Goal: Task Accomplishment & Management: Complete application form

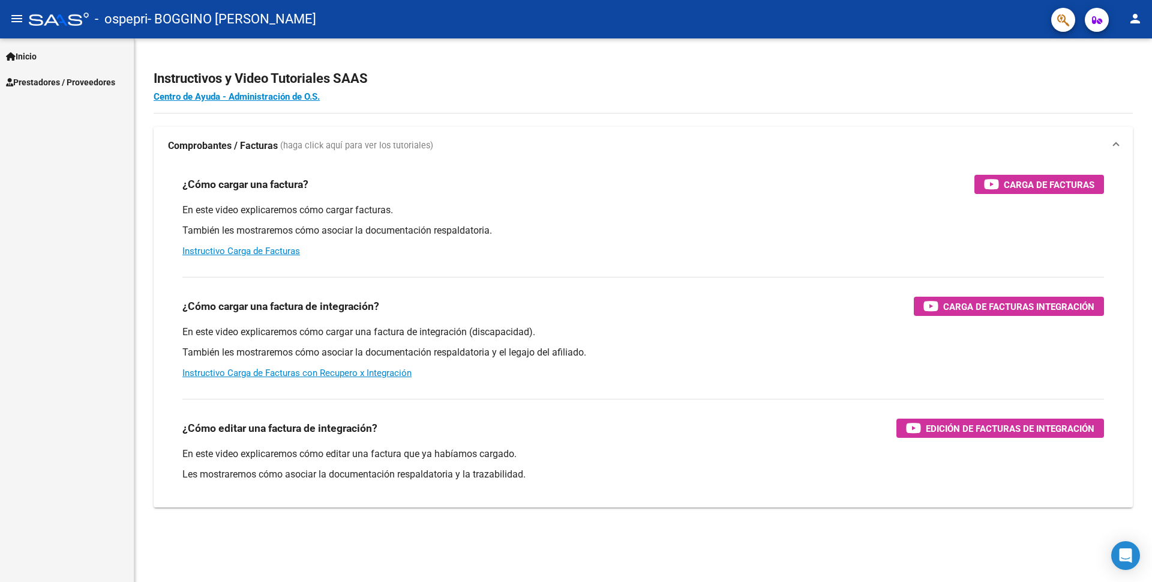
click at [34, 84] on span "Prestadores / Proveedores" at bounding box center [60, 82] width 109 height 13
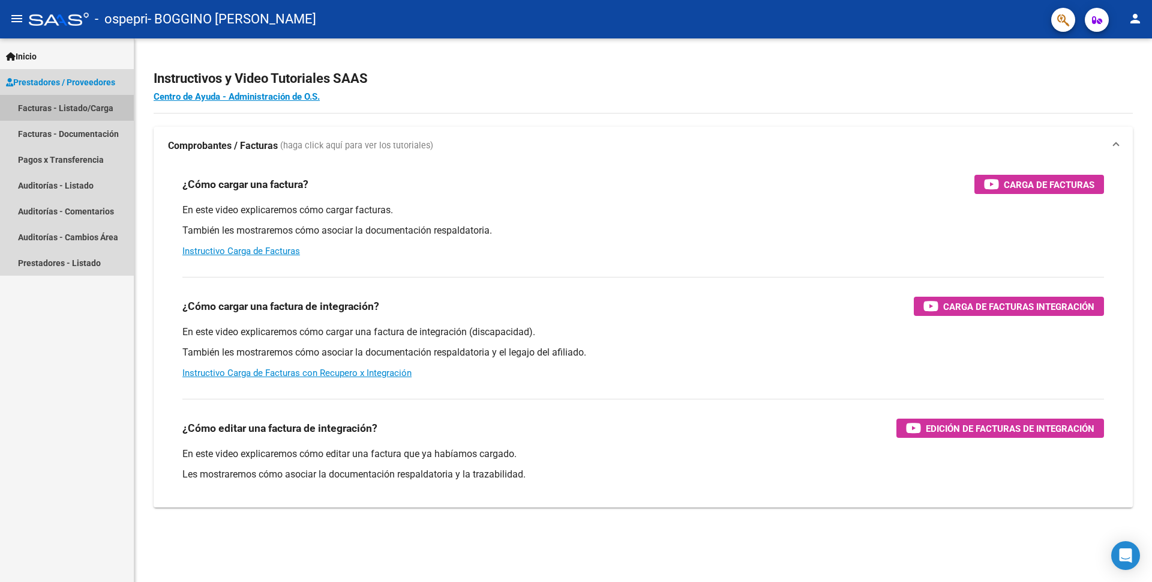
click at [46, 107] on link "Facturas - Listado/Carga" at bounding box center [67, 108] width 134 height 26
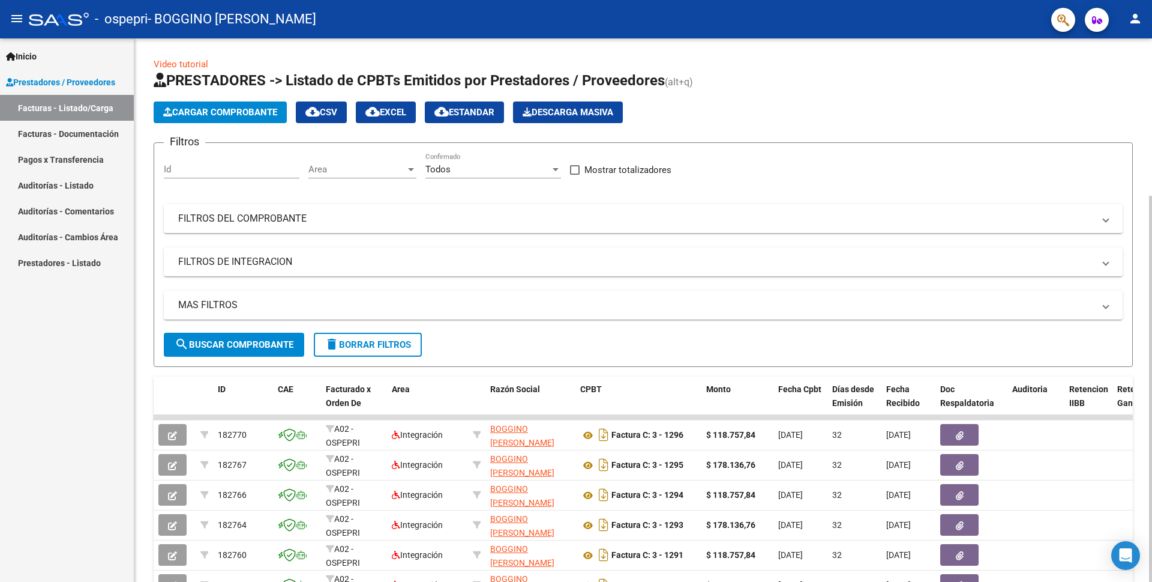
click at [217, 115] on span "Cargar Comprobante" at bounding box center [220, 112] width 114 height 11
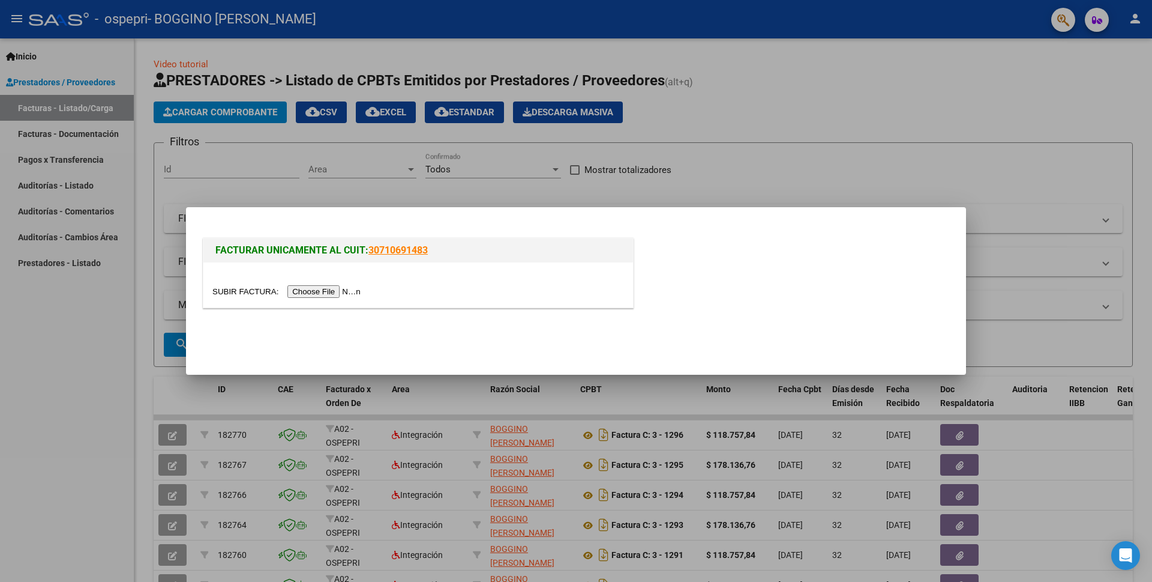
click at [323, 292] on input "file" at bounding box center [288, 291] width 152 height 13
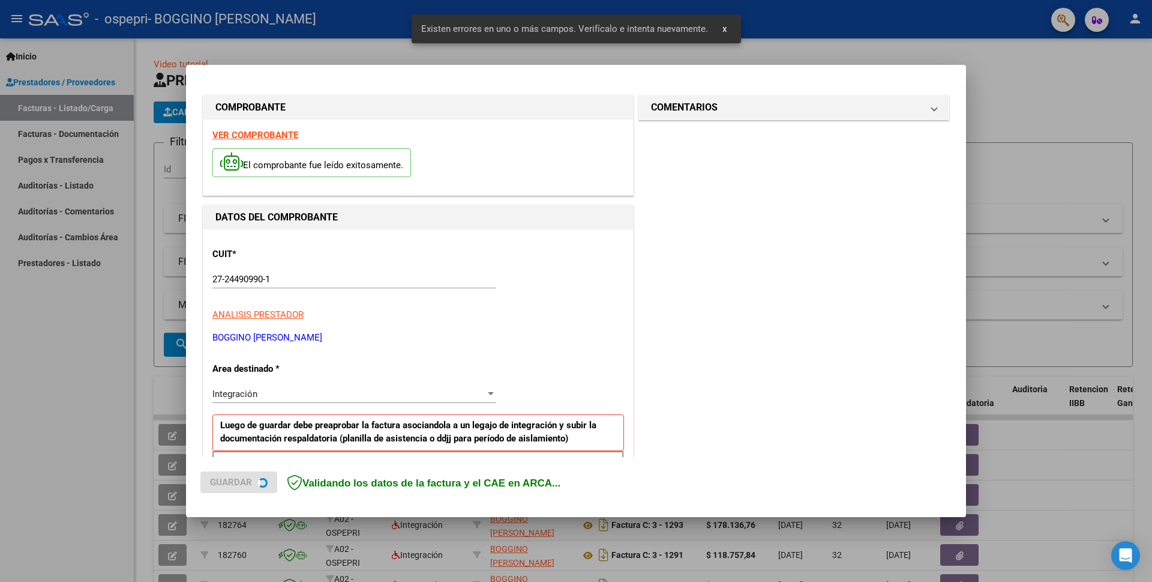
scroll to position [206, 0]
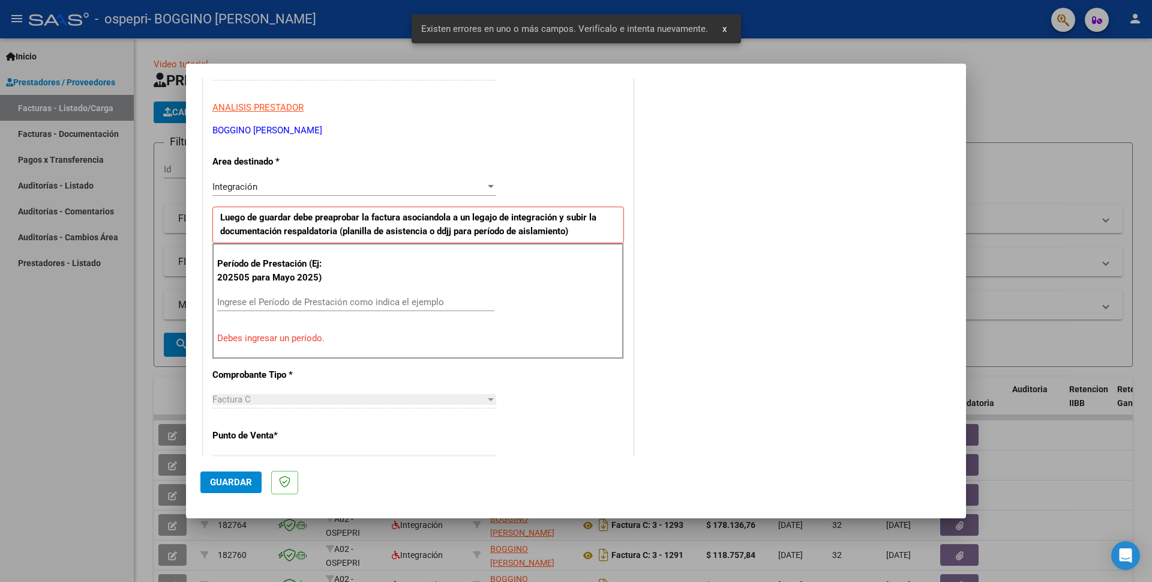
click at [284, 304] on input "Ingrese el Período de Prestación como indica el ejemplo" at bounding box center [355, 301] width 277 height 11
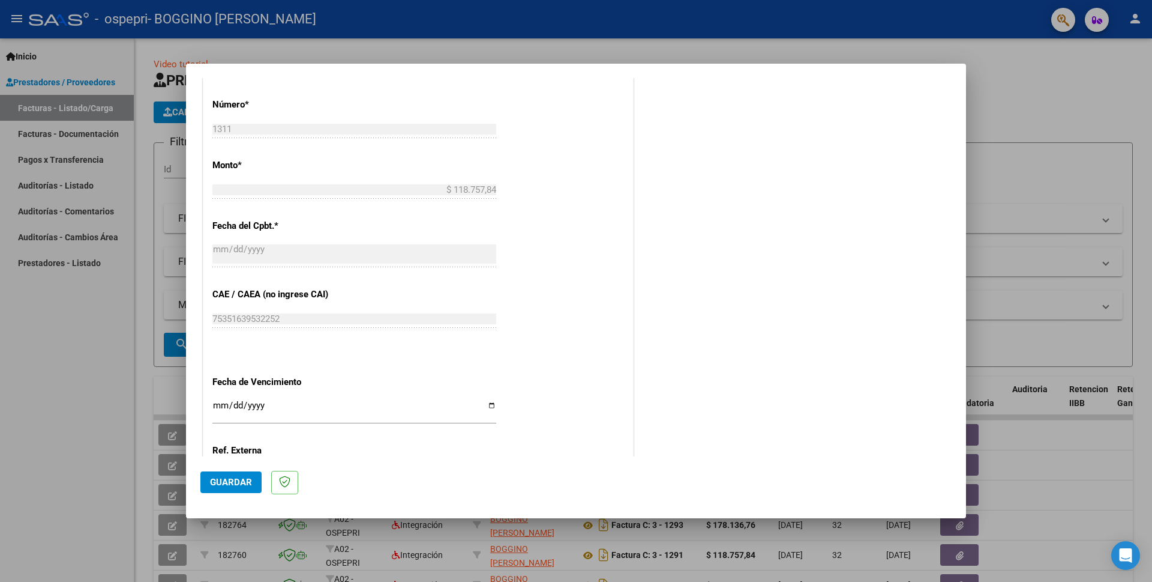
scroll to position [627, 0]
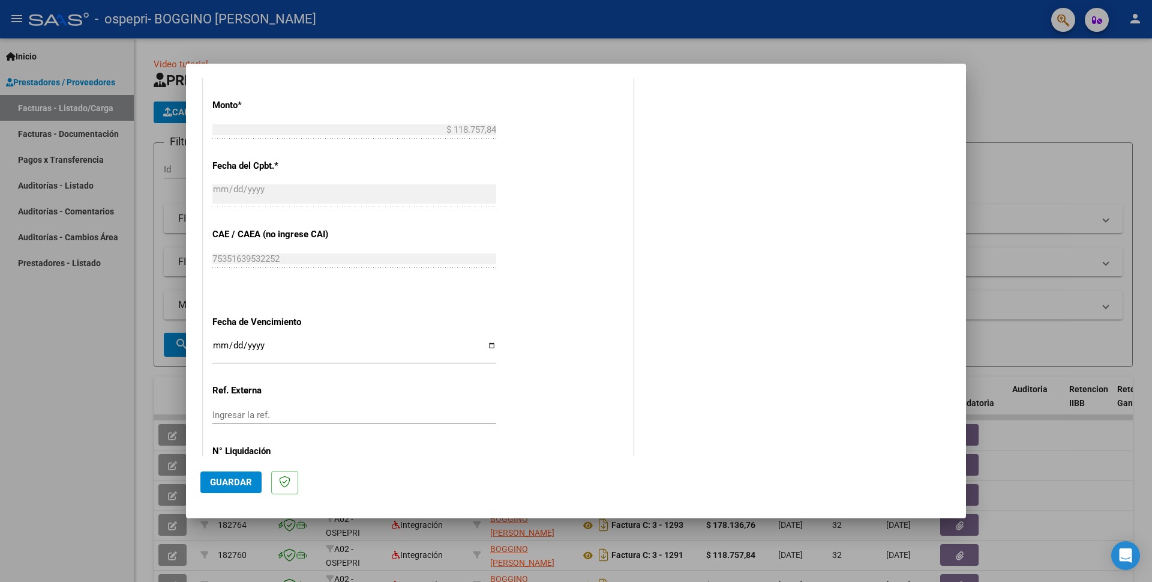
type input "202508"
click at [220, 340] on input "Ingresar la fecha" at bounding box center [354, 349] width 284 height 19
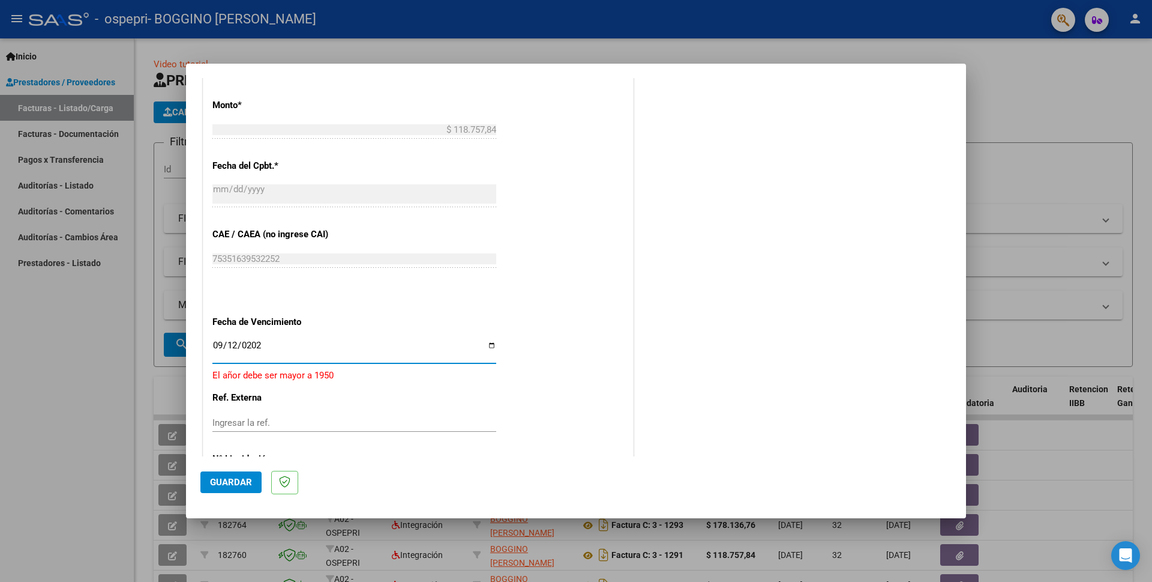
type input "[DATE]"
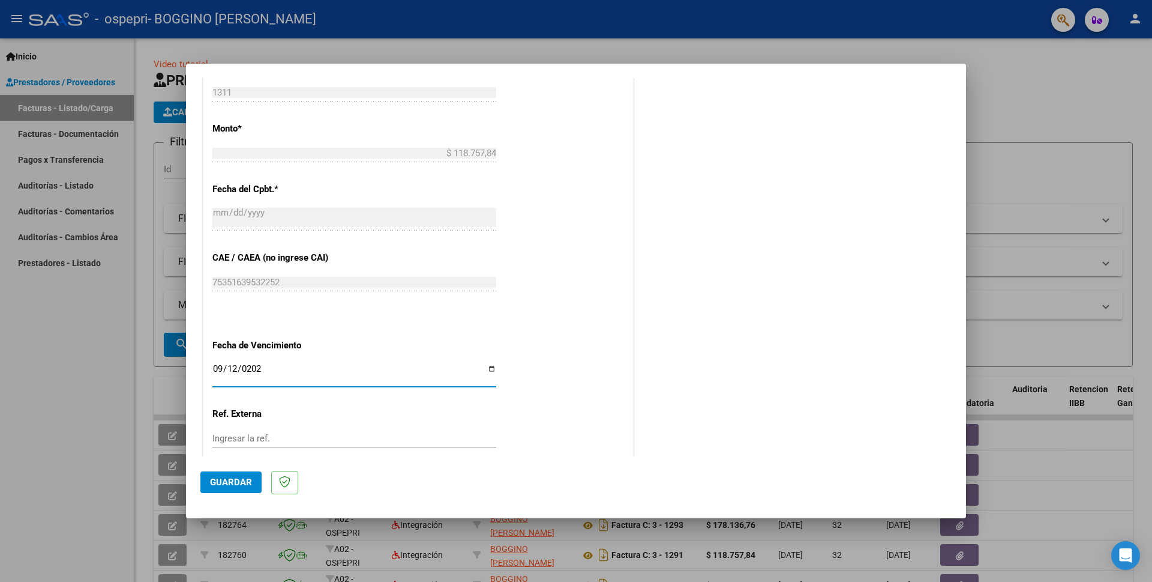
scroll to position [663, 0]
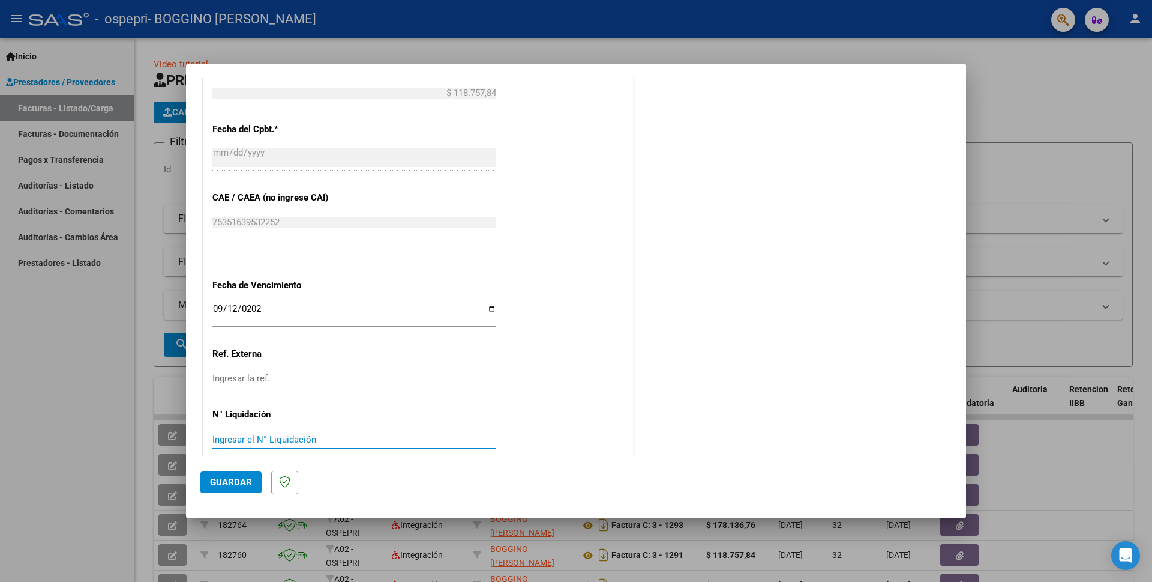
paste input "0000269453"
type input "0000269453"
click at [238, 478] on span "Guardar" at bounding box center [231, 482] width 42 height 11
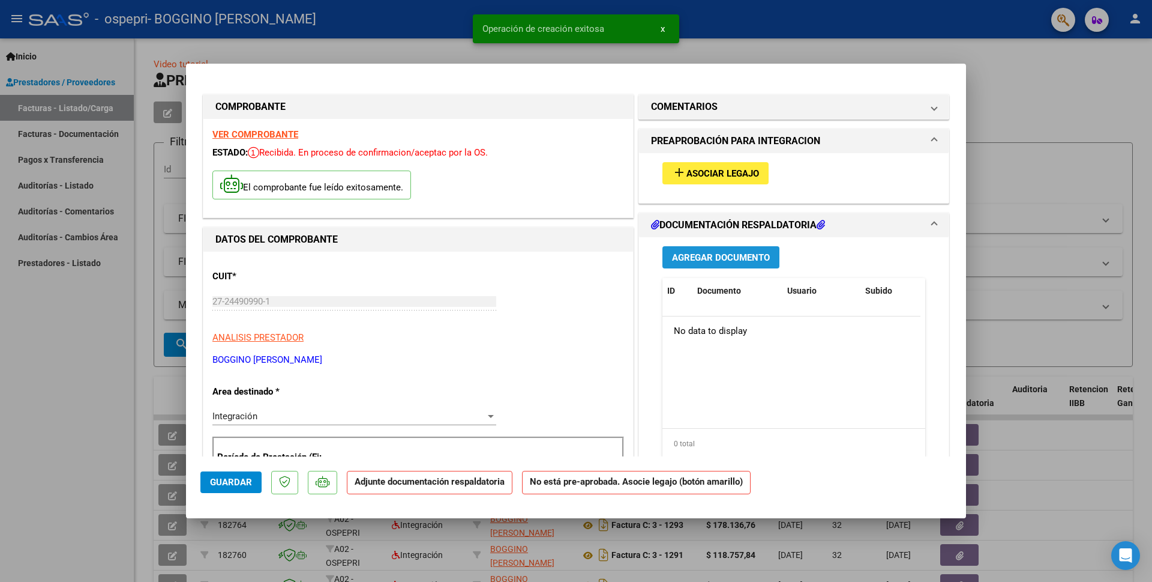
click at [690, 253] on span "Agregar Documento" at bounding box center [721, 257] width 98 height 11
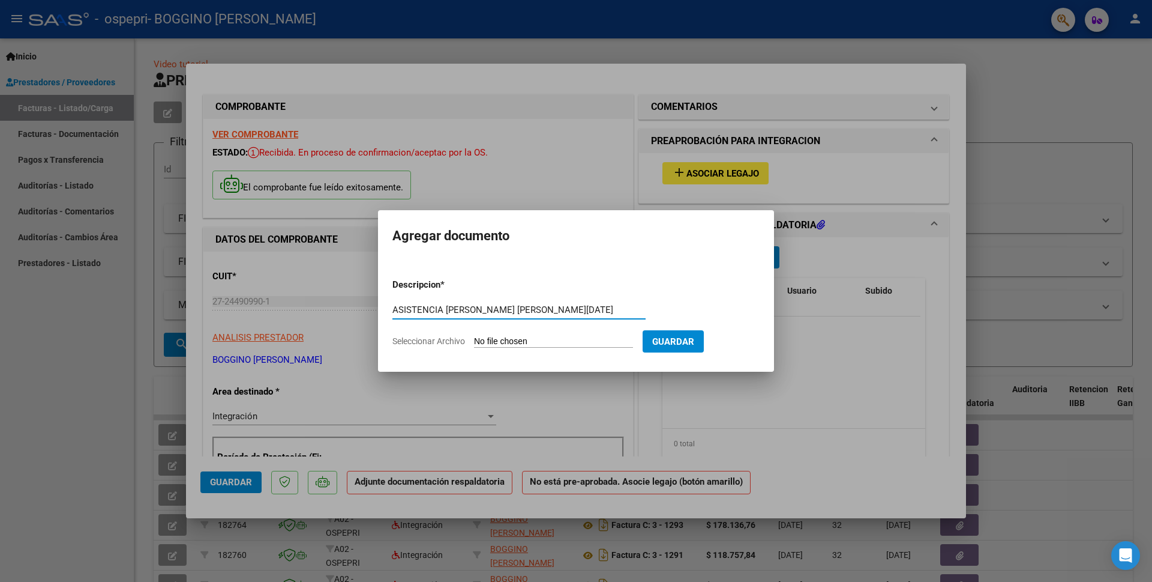
type input "ASISTENCIA [PERSON_NAME] [PERSON_NAME][DATE]"
click at [481, 341] on input "Seleccionar Archivo" at bounding box center [553, 341] width 159 height 11
type input "C:\fakepath\ASISTENCIA [PERSON_NAME] [PERSON_NAME][DATE] PSICOPEDAGOGIA.pdf"
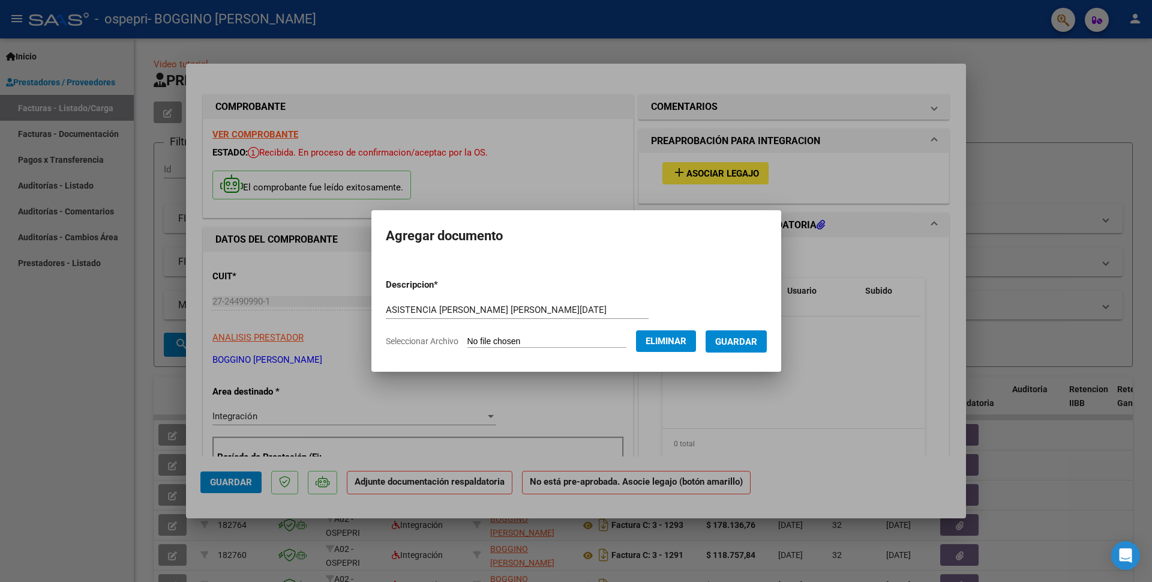
click at [742, 337] on span "Guardar" at bounding box center [736, 341] width 42 height 11
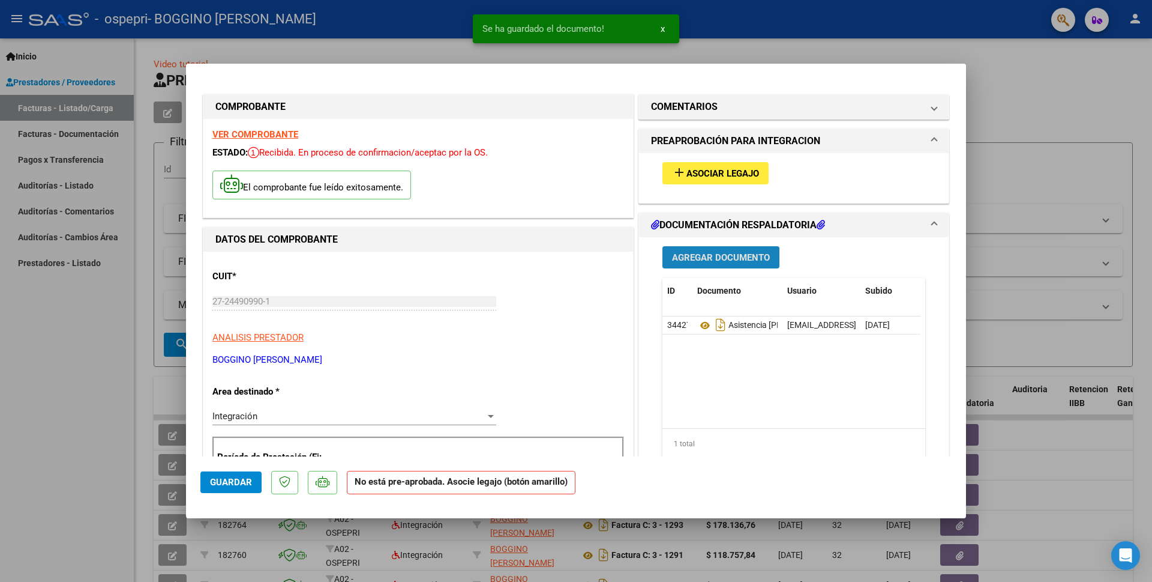
click at [709, 259] on span "Agregar Documento" at bounding box center [721, 257] width 98 height 11
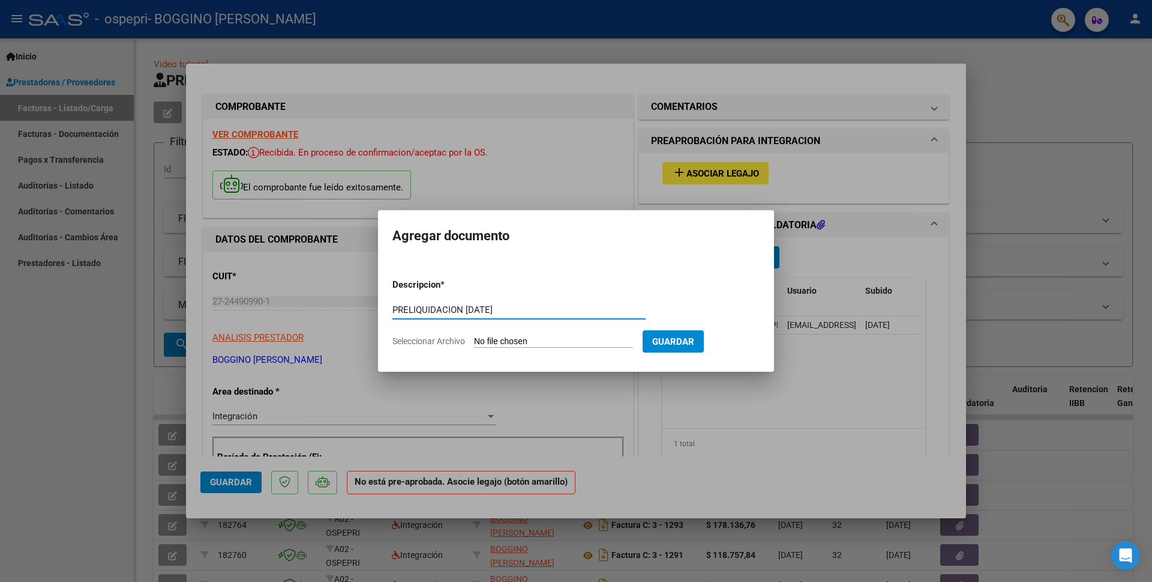
type input "PRELIQUIDACION [DATE]"
click at [489, 340] on input "Seleccionar Archivo" at bounding box center [553, 341] width 159 height 11
type input "C:\fakepath\preliquidacion [DATE] psicopedagogia.pdf"
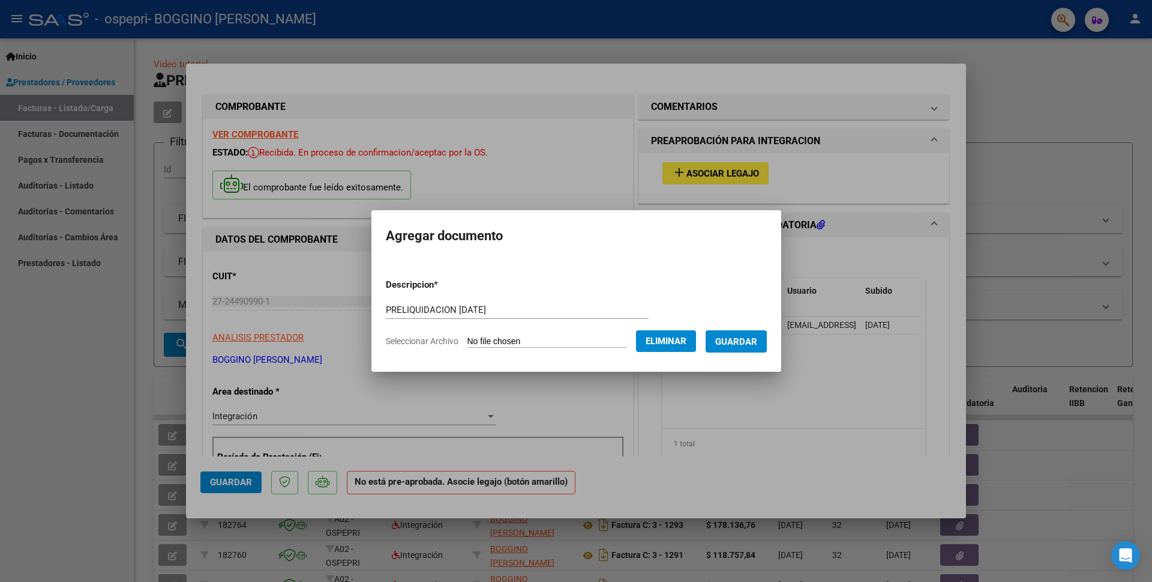
click at [733, 341] on span "Guardar" at bounding box center [736, 341] width 42 height 11
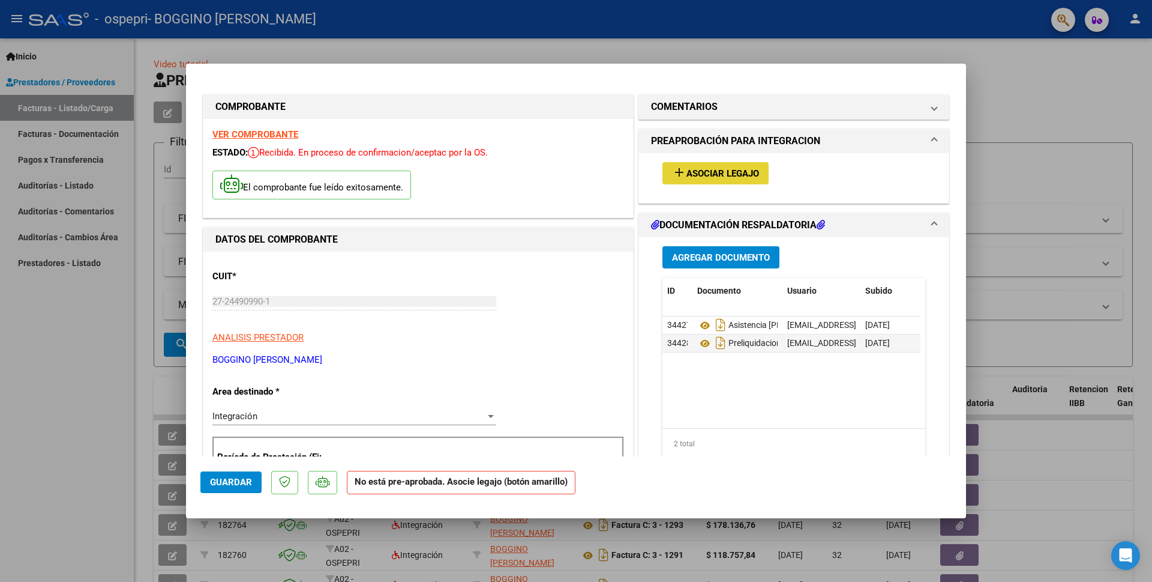
click at [689, 171] on span "Asociar Legajo" at bounding box center [723, 173] width 73 height 11
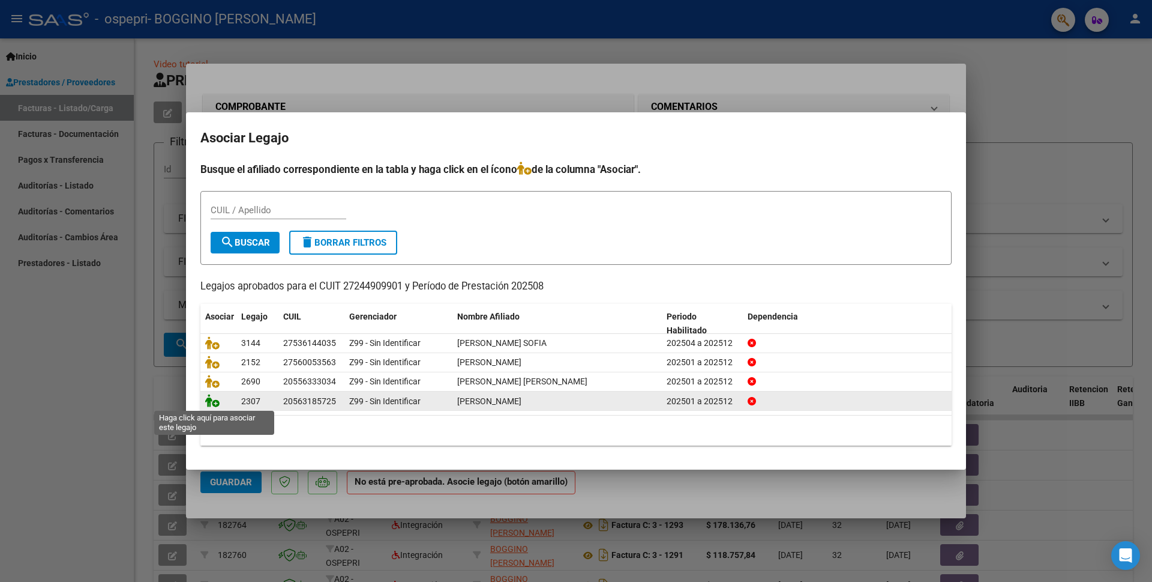
click at [213, 404] on icon at bounding box center [212, 400] width 14 height 13
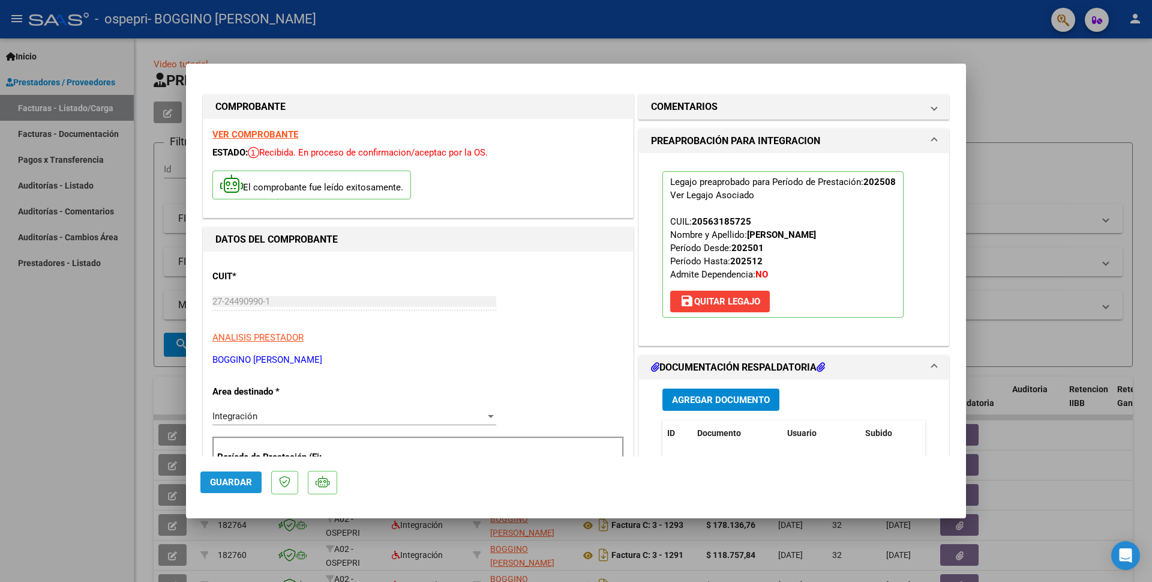
click at [245, 481] on span "Guardar" at bounding box center [231, 482] width 42 height 11
click at [1021, 65] on div at bounding box center [576, 291] width 1152 height 582
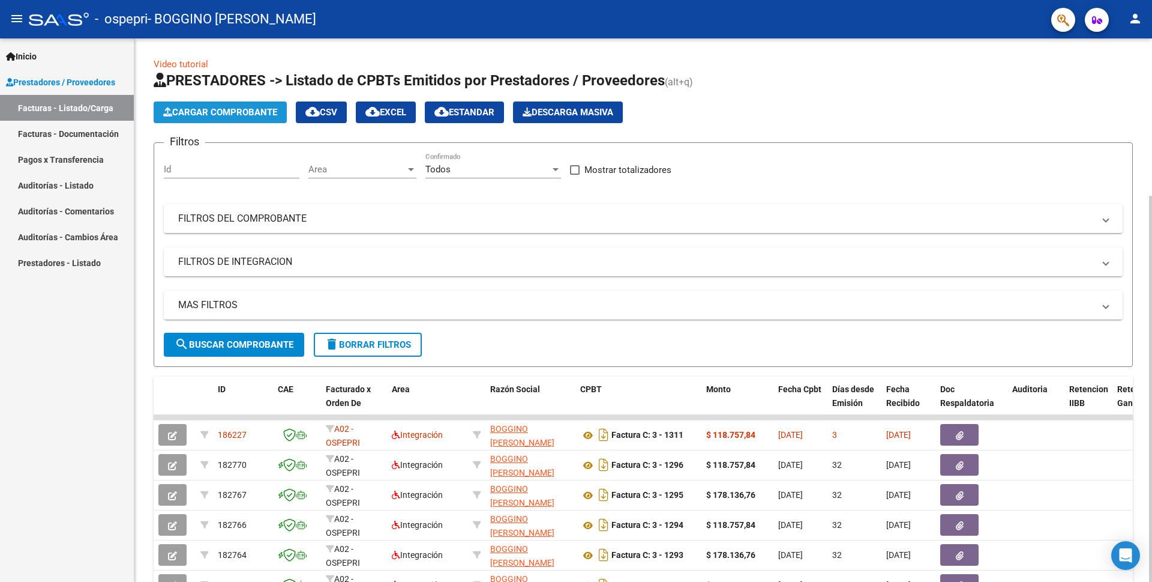
click at [222, 113] on span "Cargar Comprobante" at bounding box center [220, 112] width 114 height 11
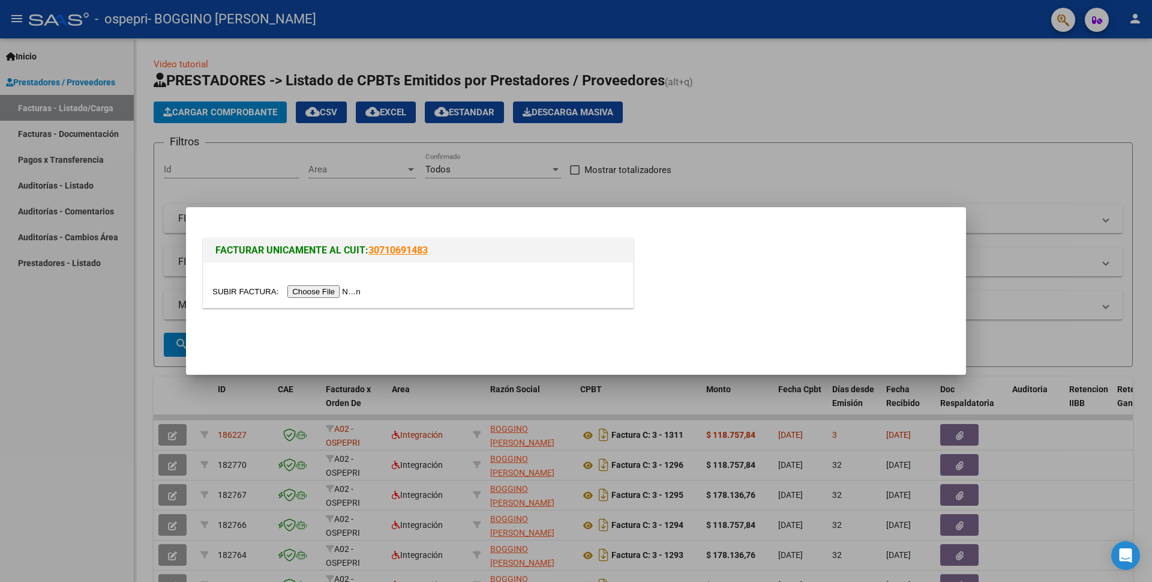
click at [301, 290] on input "file" at bounding box center [288, 291] width 152 height 13
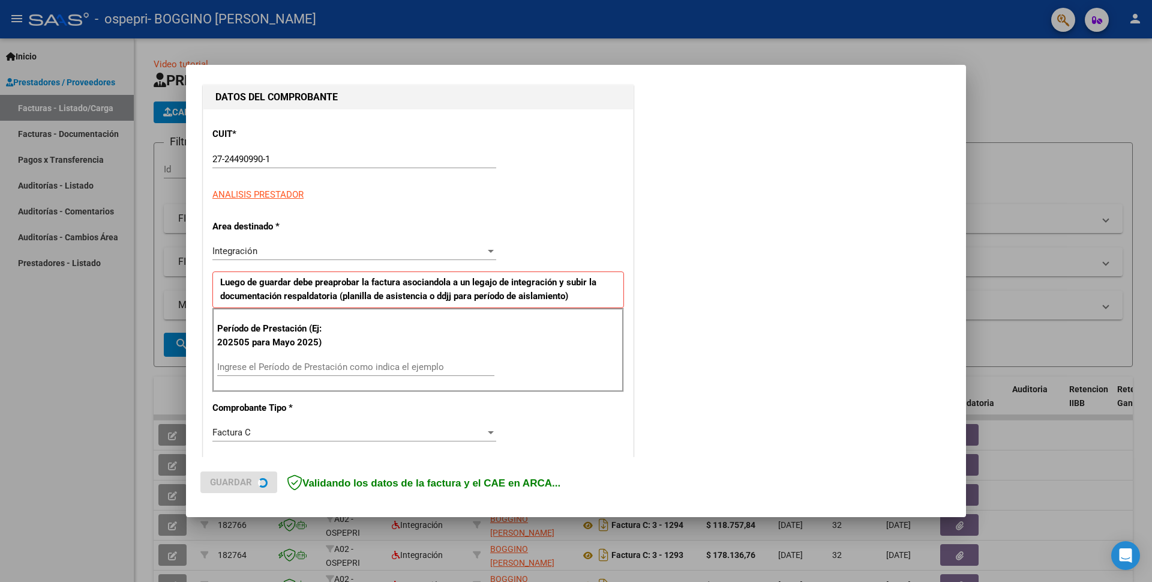
scroll to position [229, 0]
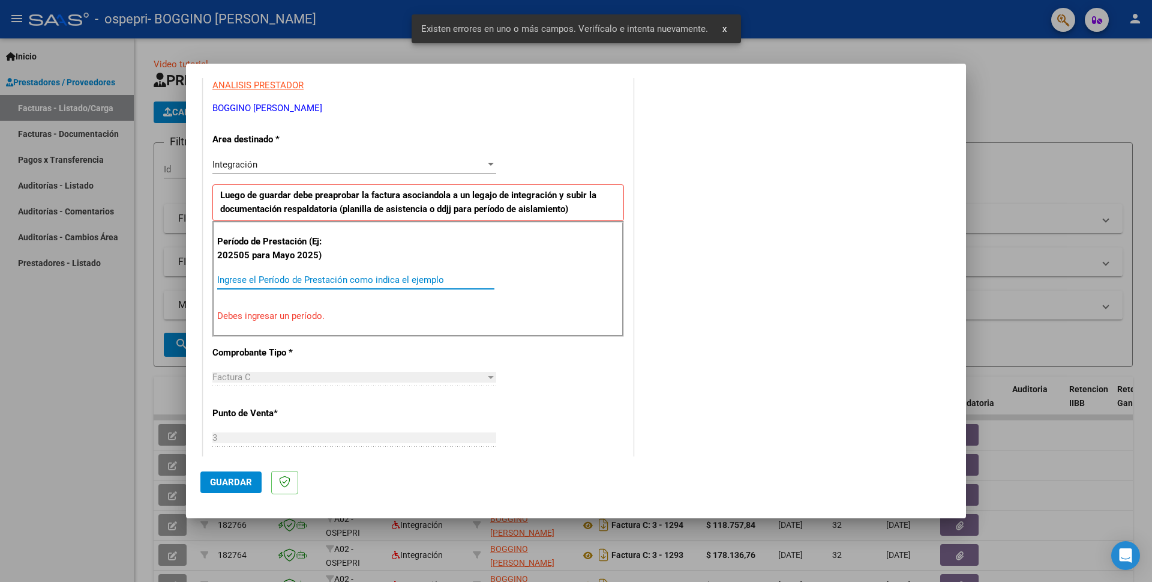
click at [254, 279] on input "Ingrese el Período de Prestación como indica el ejemplo" at bounding box center [355, 279] width 277 height 11
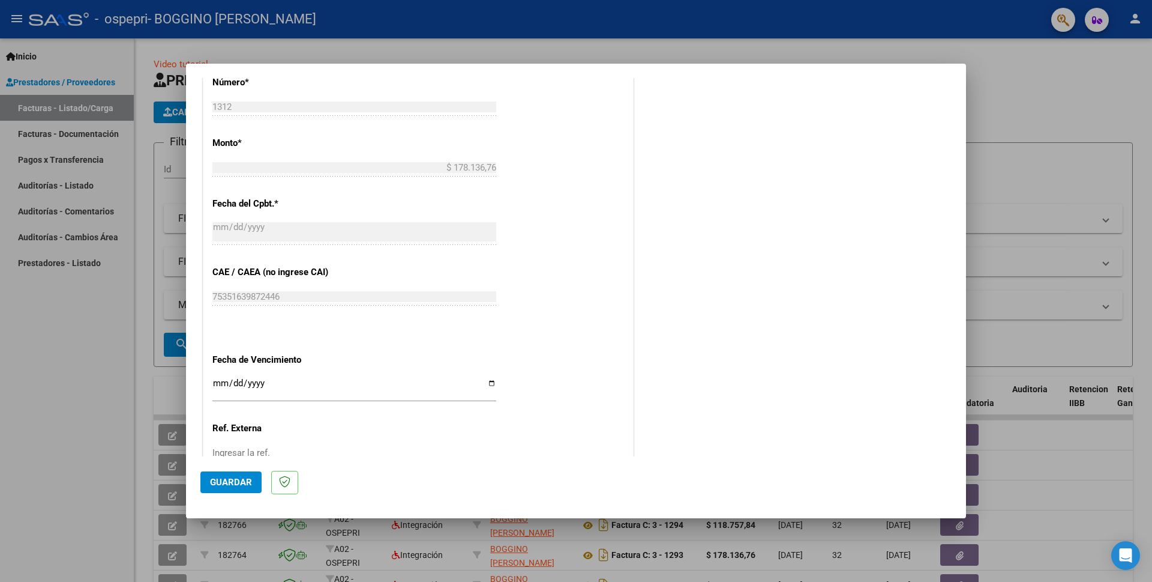
scroll to position [529, 0]
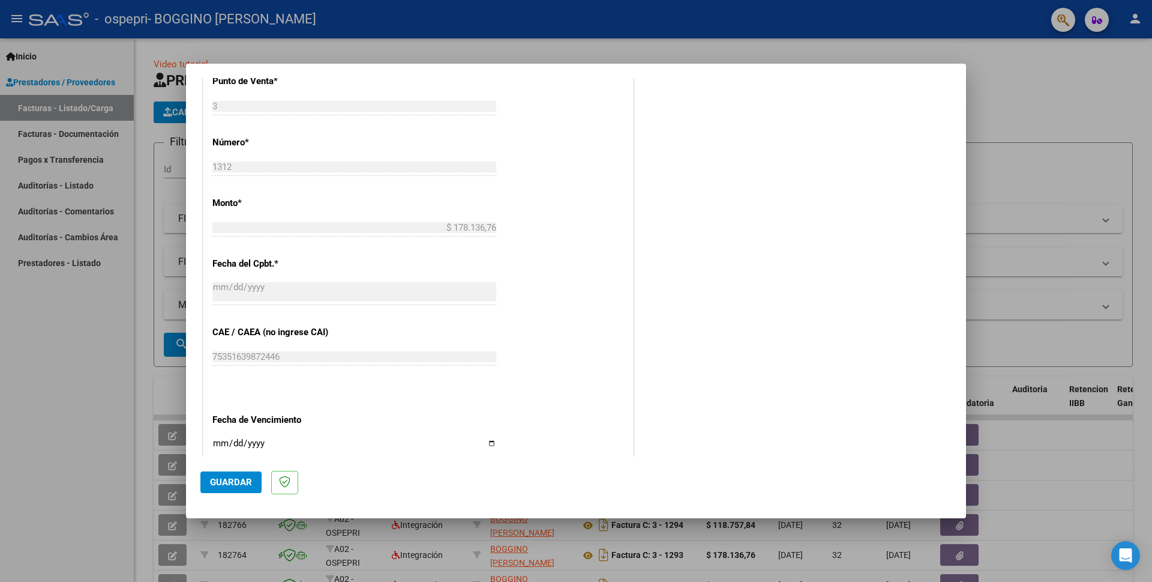
type input "202508"
click at [220, 438] on input "Ingresar la fecha" at bounding box center [354, 447] width 284 height 19
type input "[DATE]"
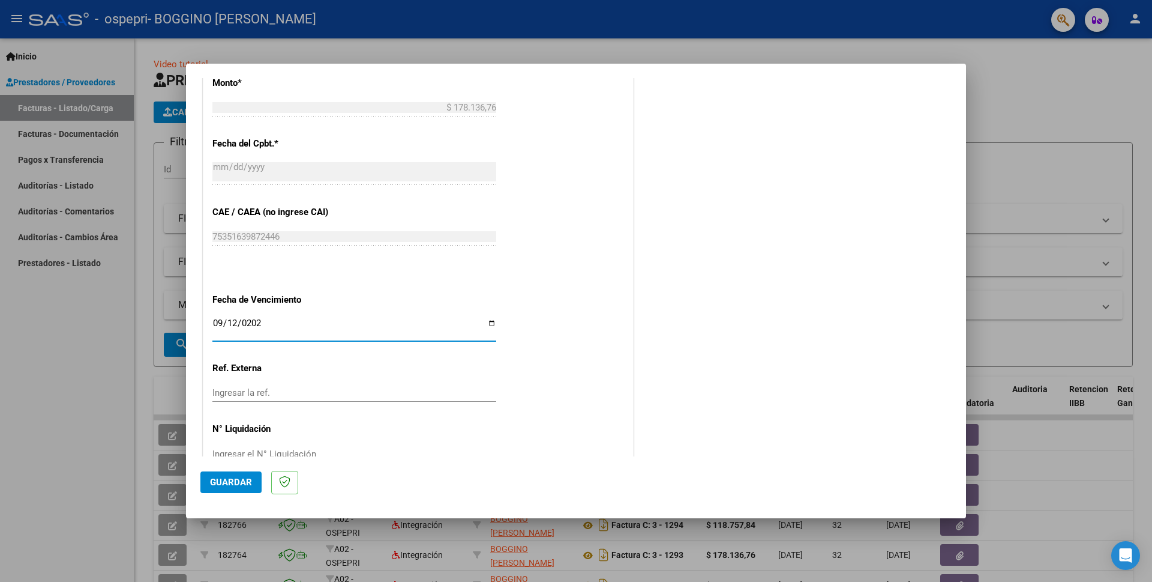
scroll to position [663, 0]
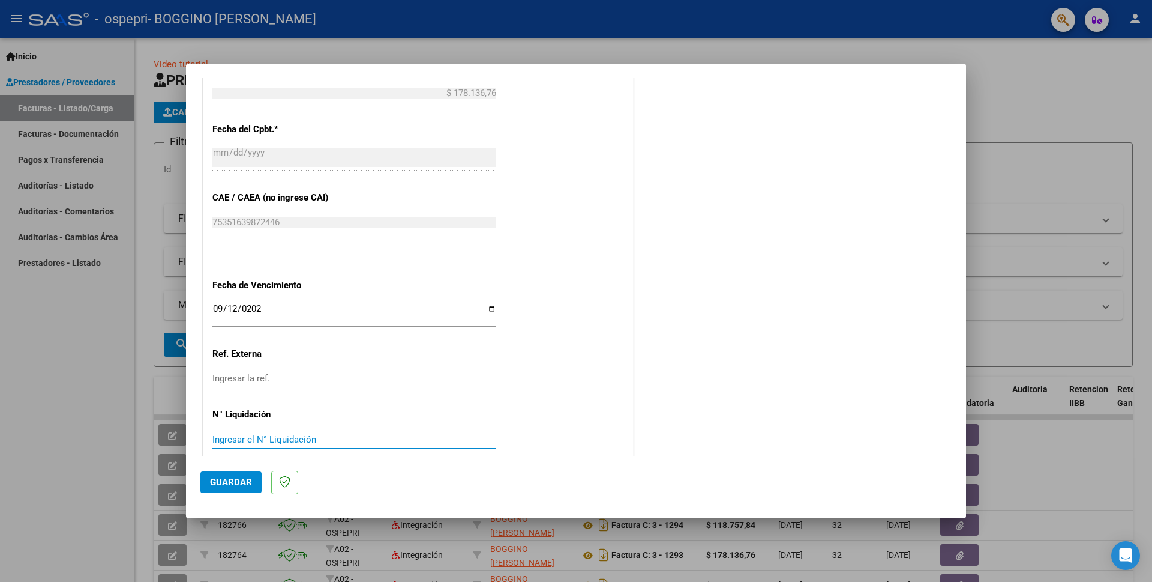
paste input "0000269453"
type input "0000269453"
click at [236, 484] on span "Guardar" at bounding box center [231, 482] width 42 height 11
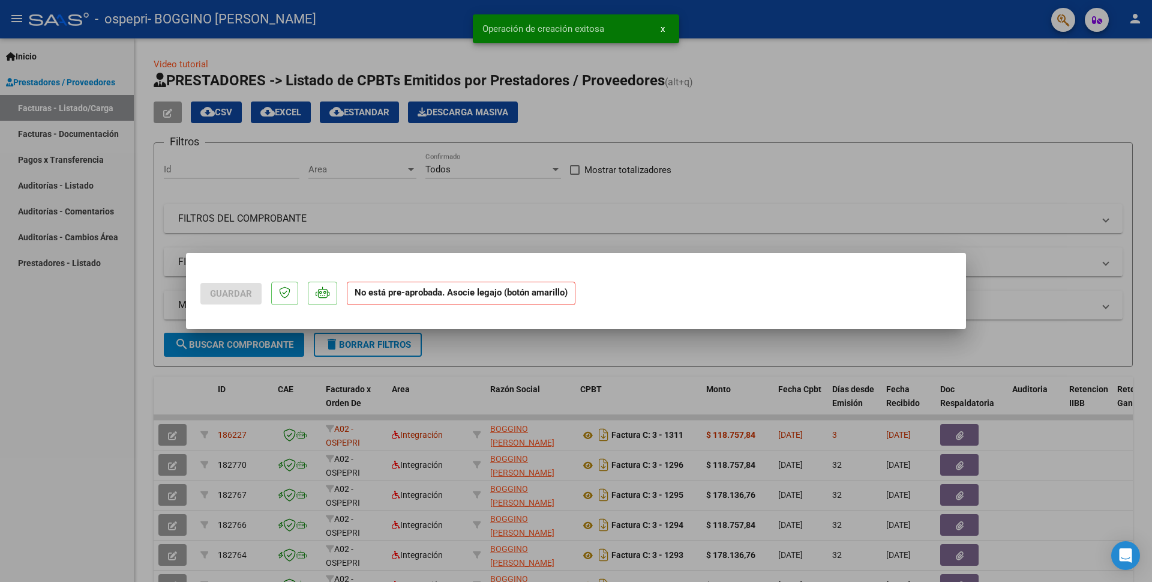
scroll to position [0, 0]
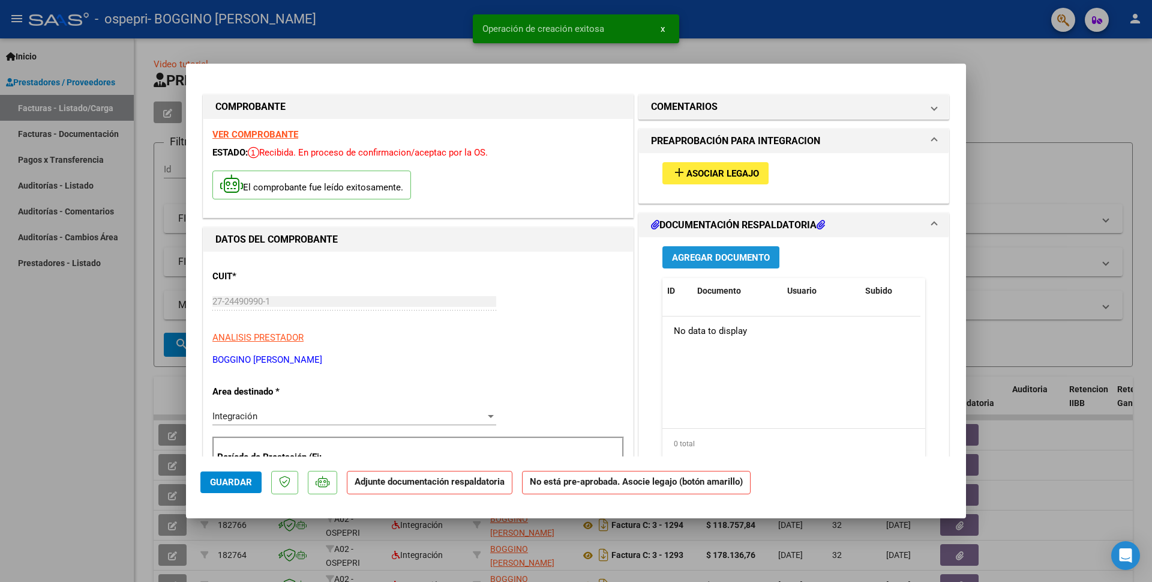
click at [702, 258] on span "Agregar Documento" at bounding box center [721, 257] width 98 height 11
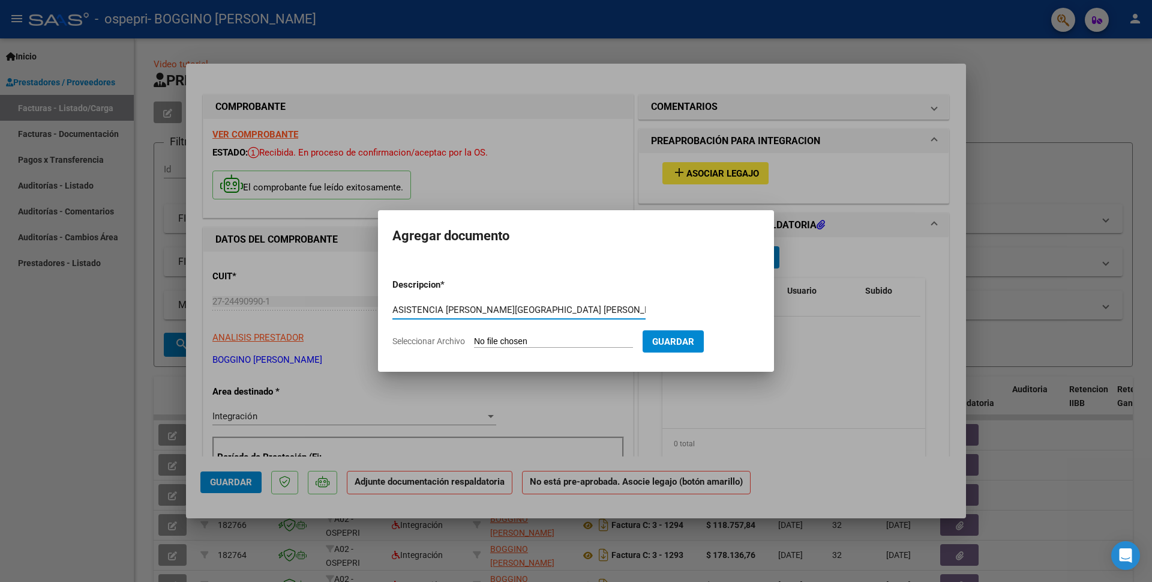
type input "ASISTENCIA [PERSON_NAME][GEOGRAPHIC_DATA] [PERSON_NAME][DATE]"
click at [482, 343] on input "Seleccionar Archivo" at bounding box center [553, 341] width 159 height 11
type input "C:\fakepath\ASISTENCIA [PERSON_NAME] [PERSON_NAME][DATE] PSICOPEDAGOGIA.pdf"
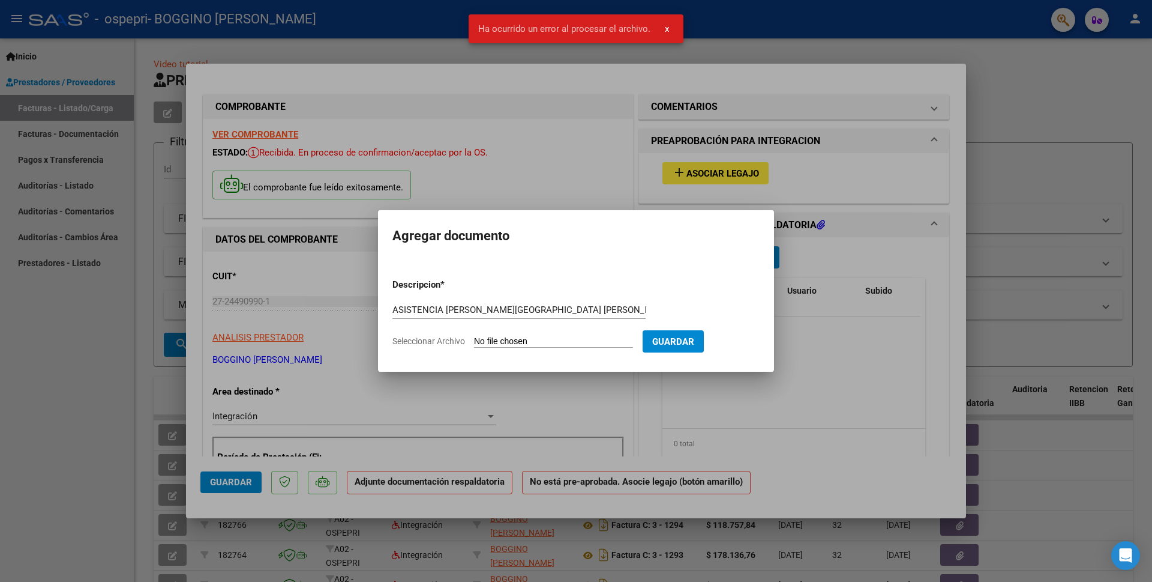
click at [514, 341] on input "Seleccionar Archivo" at bounding box center [553, 341] width 159 height 11
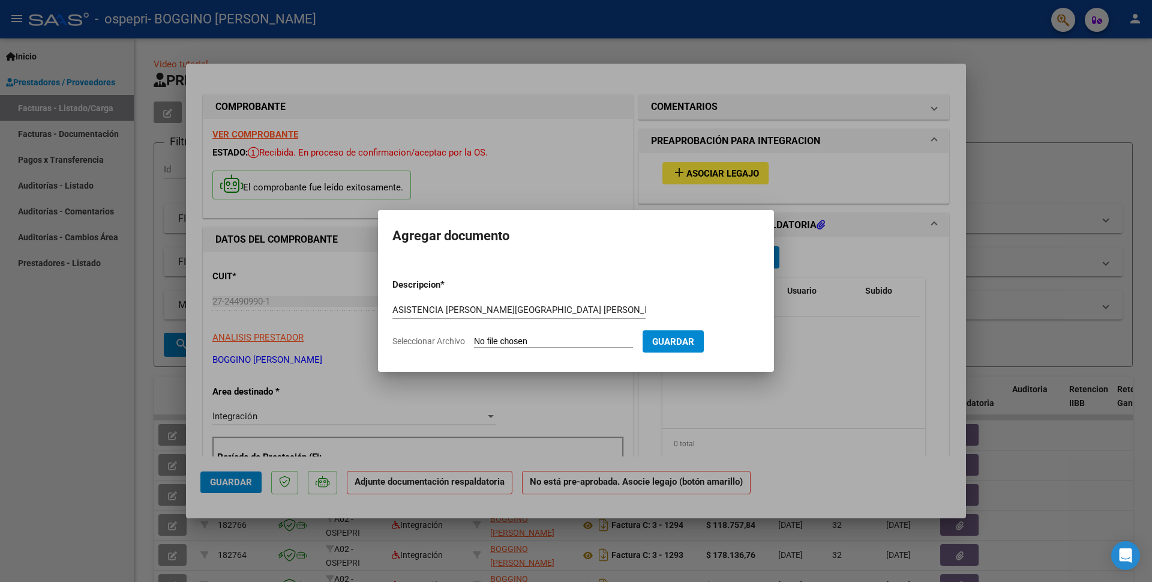
type input "C:\fakepath\ASISTENCIA [PERSON_NAME] [PERSON_NAME][DATE] PSICOPEDAGOGIA.pdf"
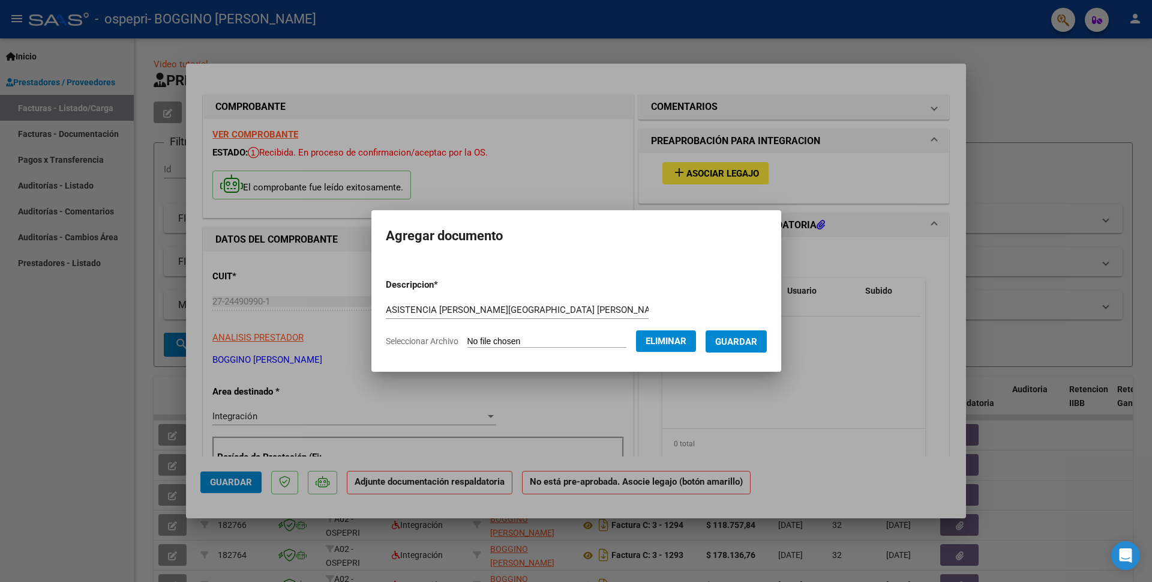
click at [748, 338] on span "Guardar" at bounding box center [736, 341] width 42 height 11
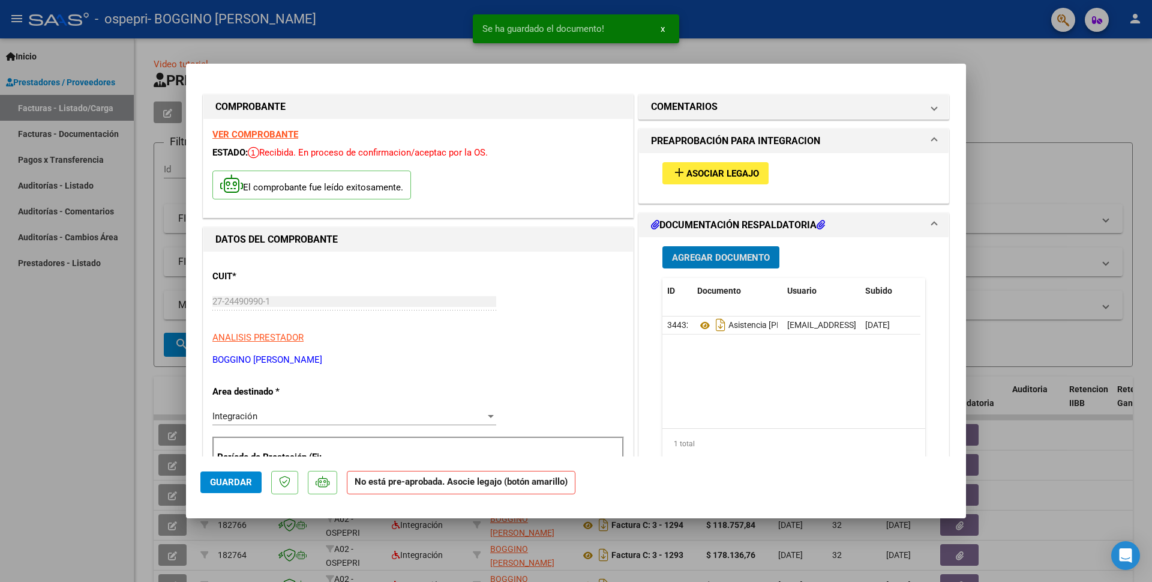
click at [687, 170] on span "Asociar Legajo" at bounding box center [723, 173] width 73 height 11
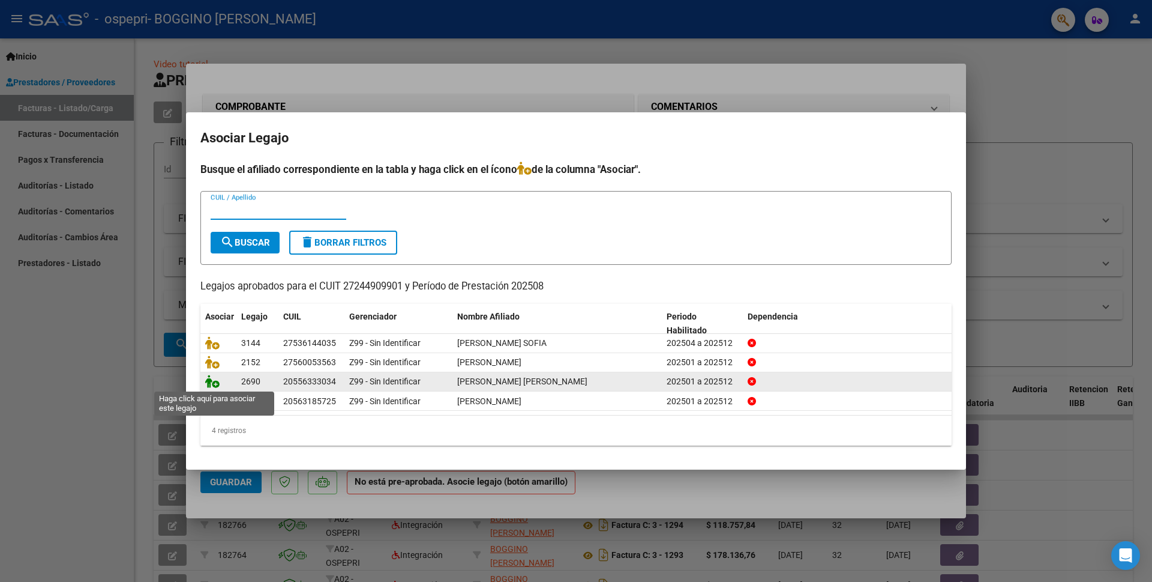
click at [209, 385] on icon at bounding box center [212, 380] width 14 height 13
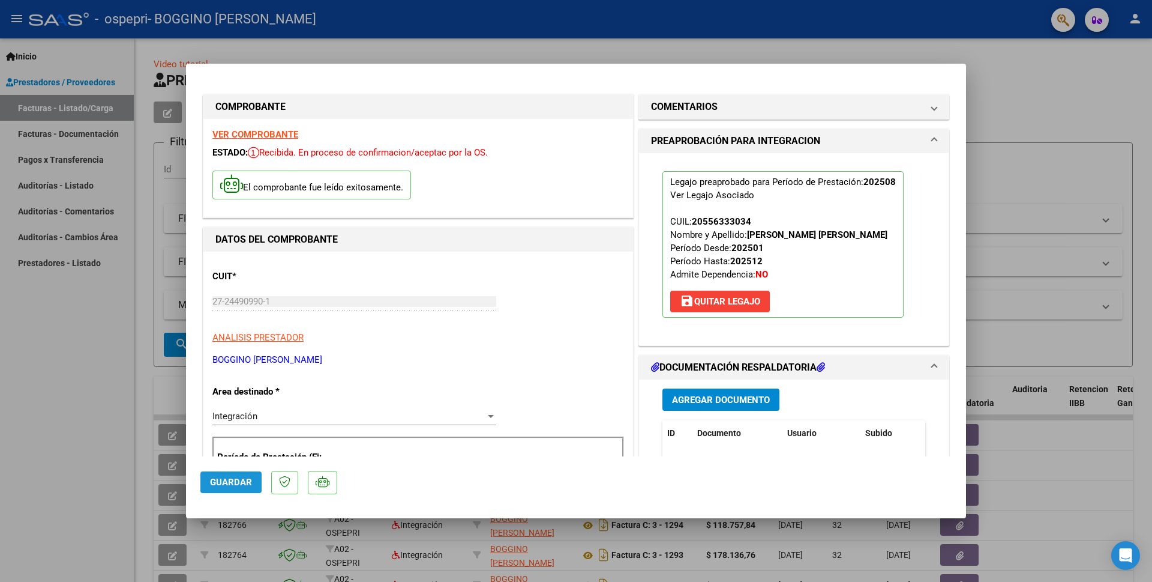
click at [220, 480] on span "Guardar" at bounding box center [231, 482] width 42 height 11
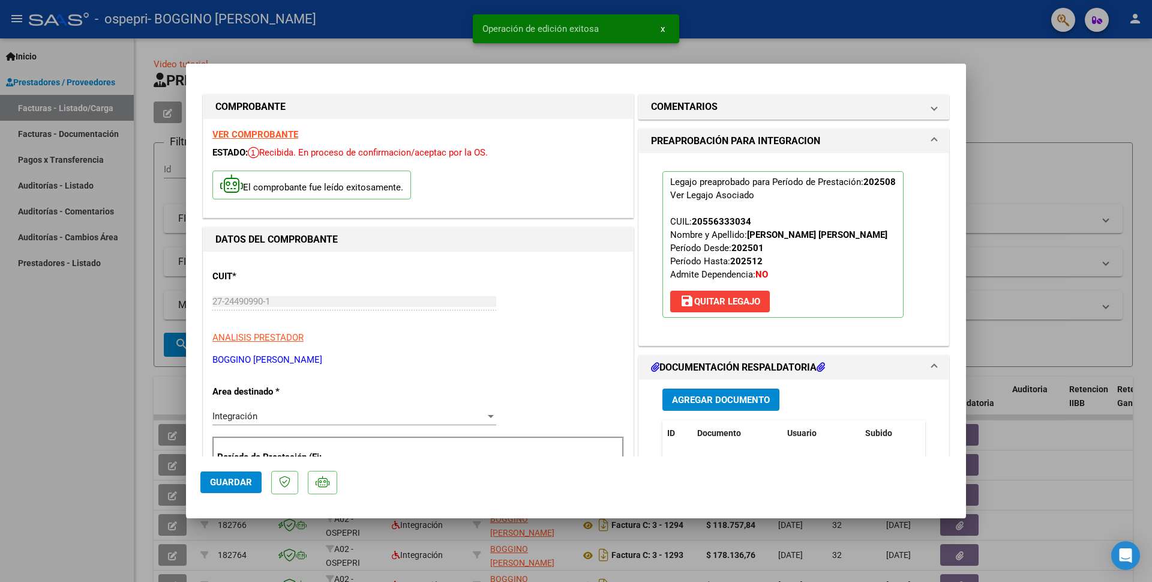
click at [1017, 84] on div at bounding box center [576, 291] width 1152 height 582
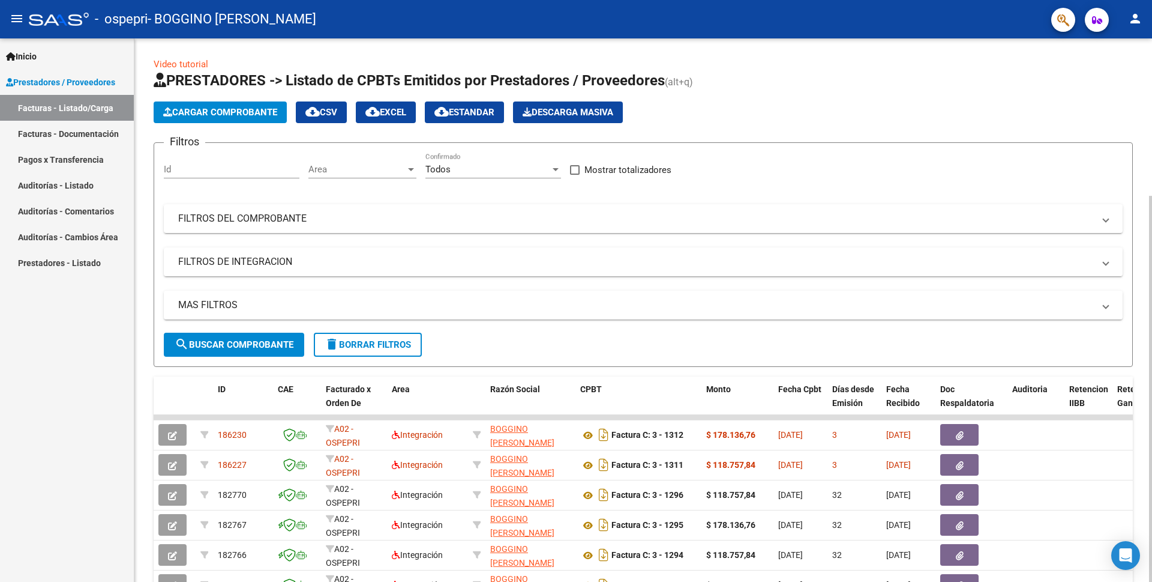
click at [182, 116] on span "Cargar Comprobante" at bounding box center [220, 112] width 114 height 11
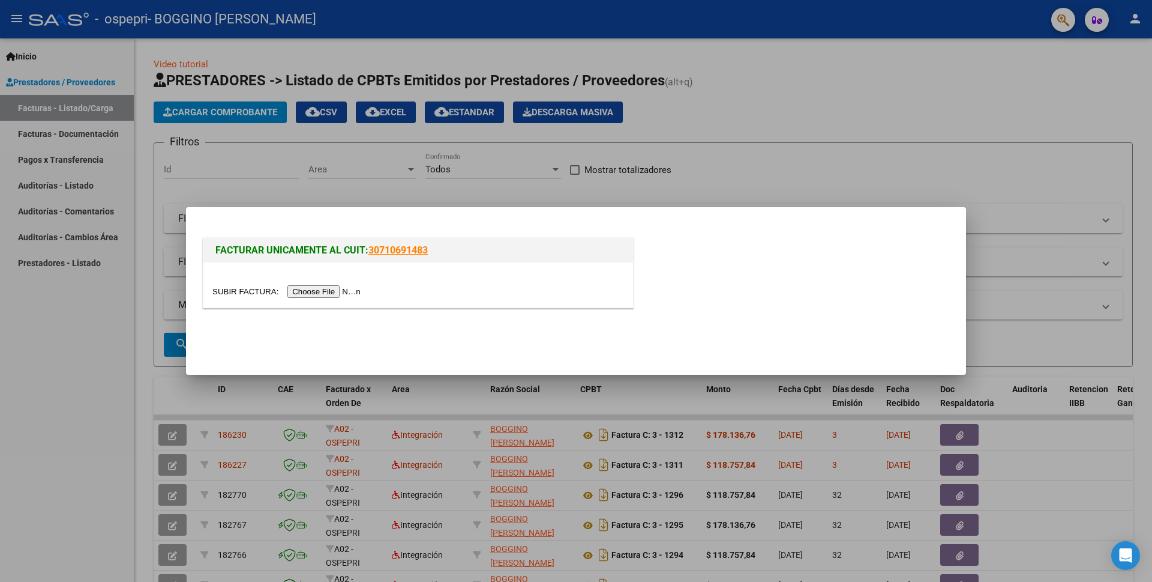
click at [328, 292] on input "file" at bounding box center [288, 291] width 152 height 13
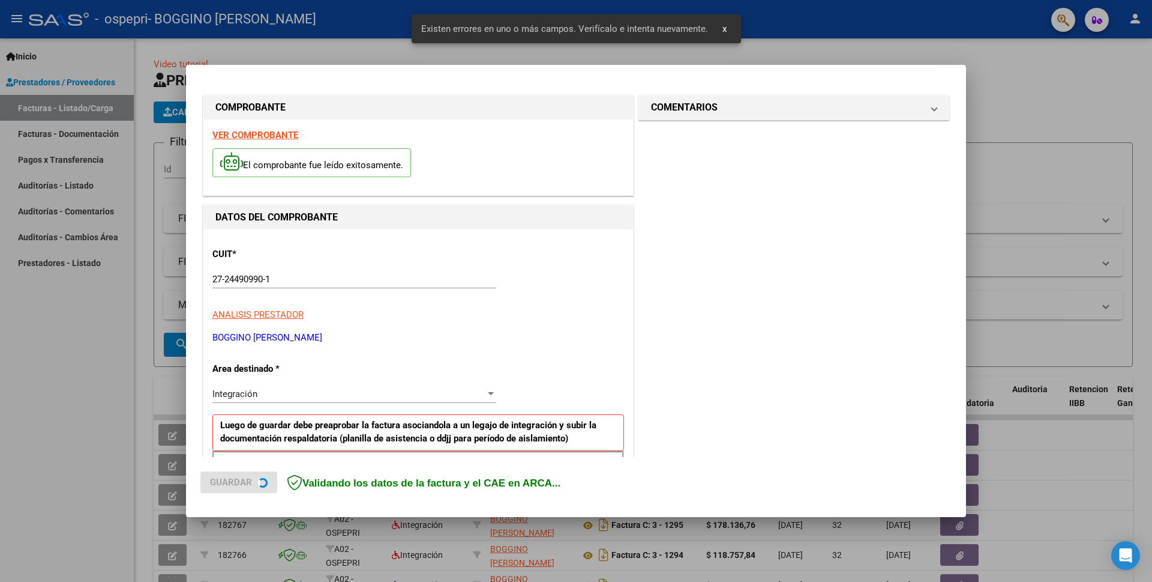
scroll to position [206, 0]
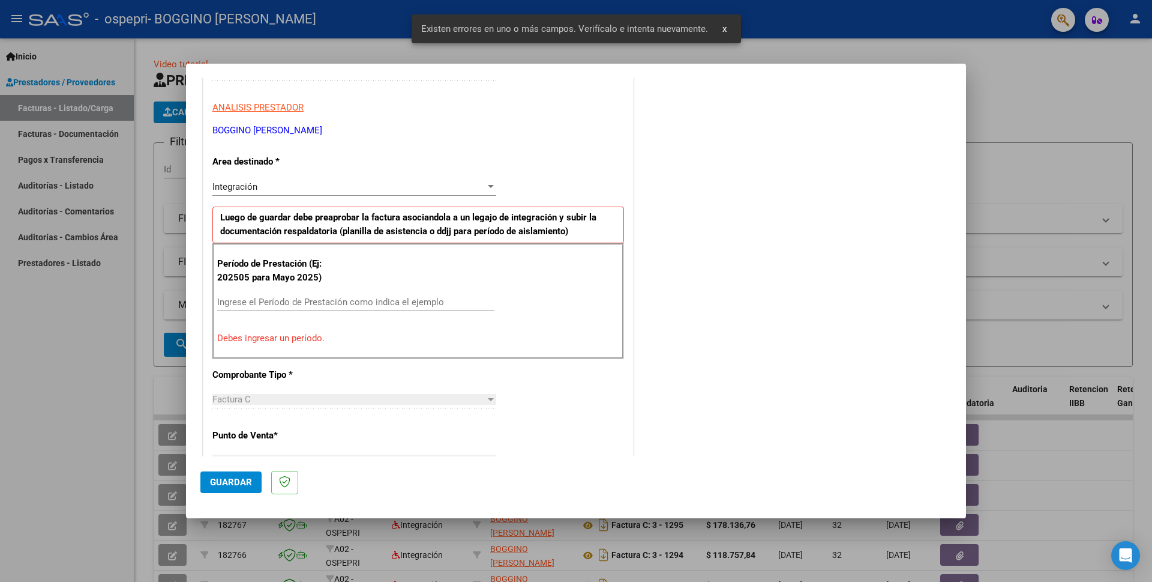
click at [286, 300] on input "Ingrese el Período de Prestación como indica el ejemplo" at bounding box center [355, 301] width 277 height 11
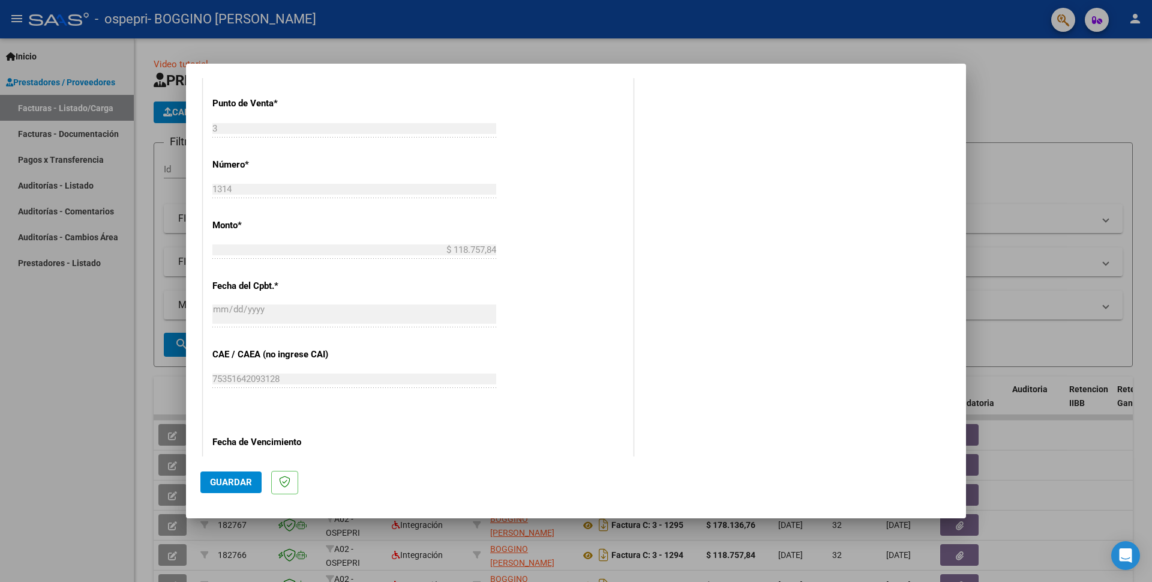
scroll to position [567, 0]
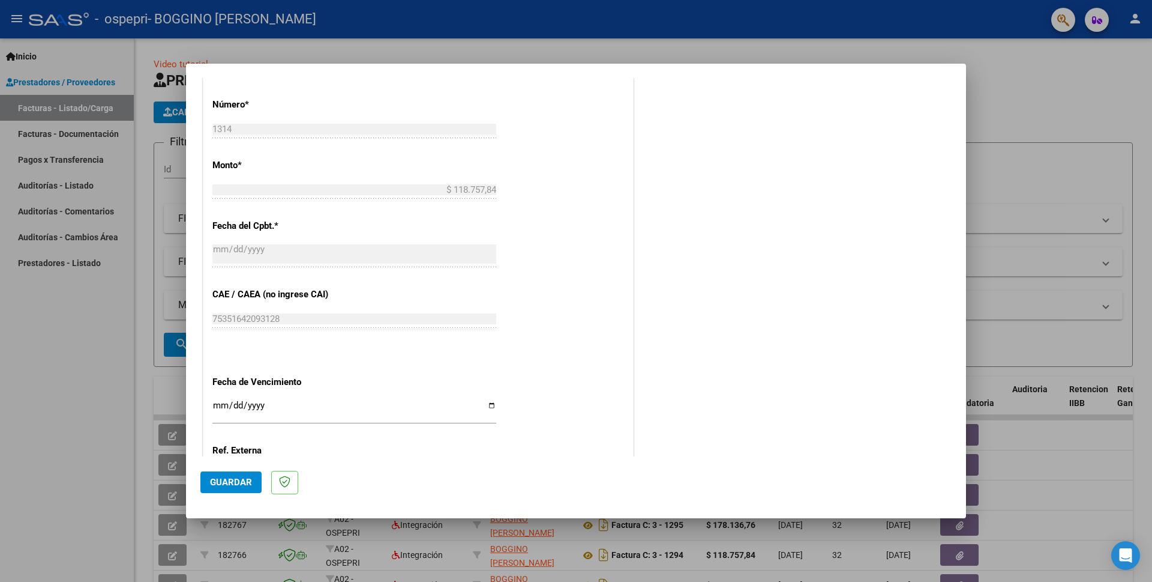
type input "202508"
click at [216, 400] on input "Ingresar la fecha" at bounding box center [354, 409] width 284 height 19
type input "[DATE]"
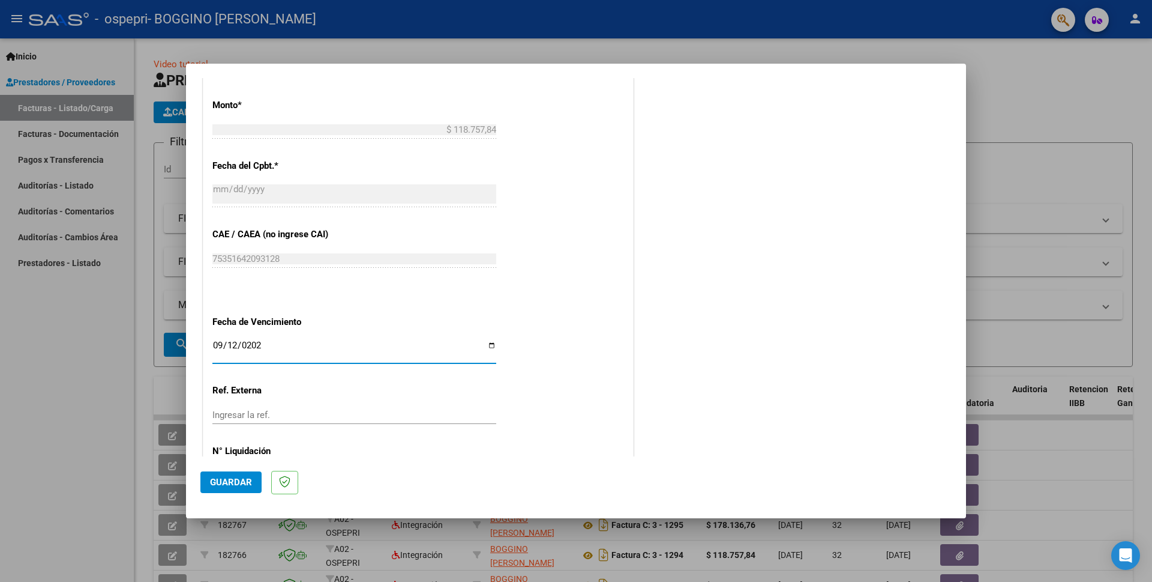
scroll to position [663, 0]
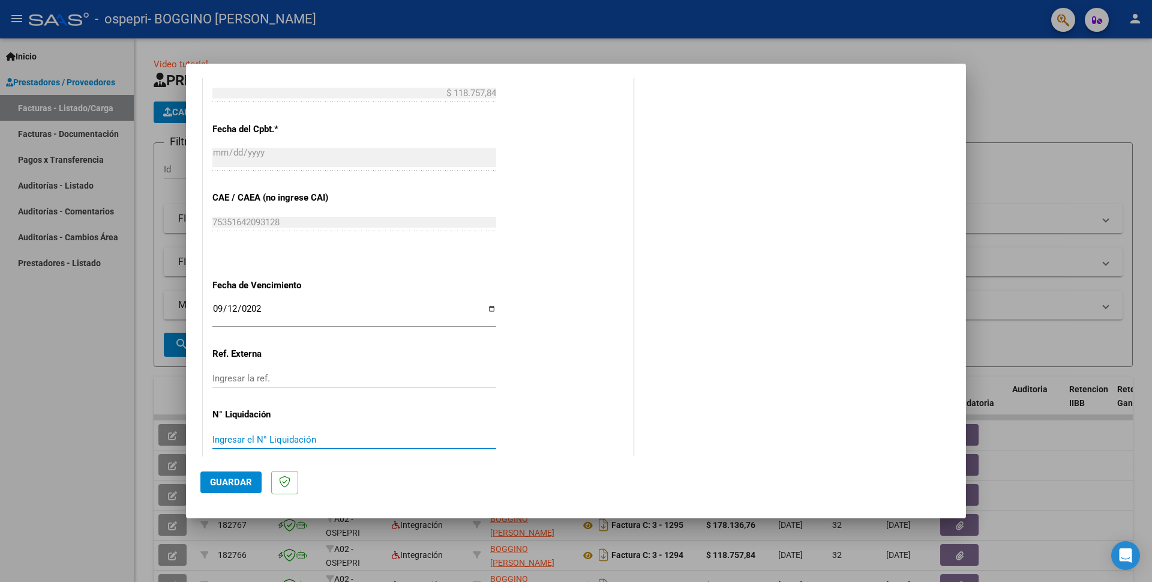
paste input "0000269453"
type input "0000269453"
click at [239, 481] on span "Guardar" at bounding box center [231, 482] width 42 height 11
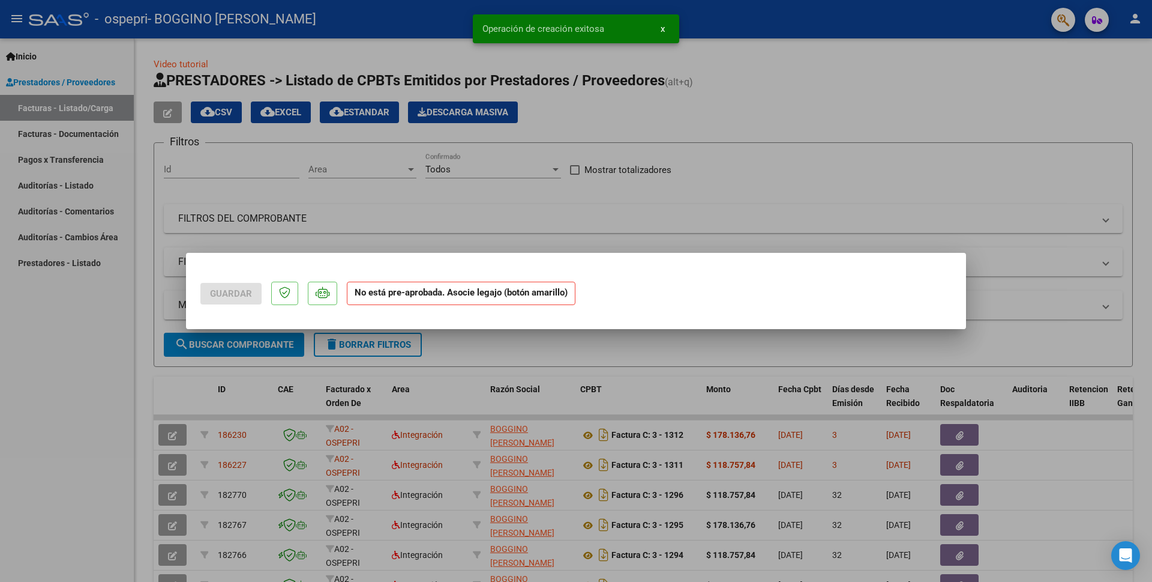
scroll to position [0, 0]
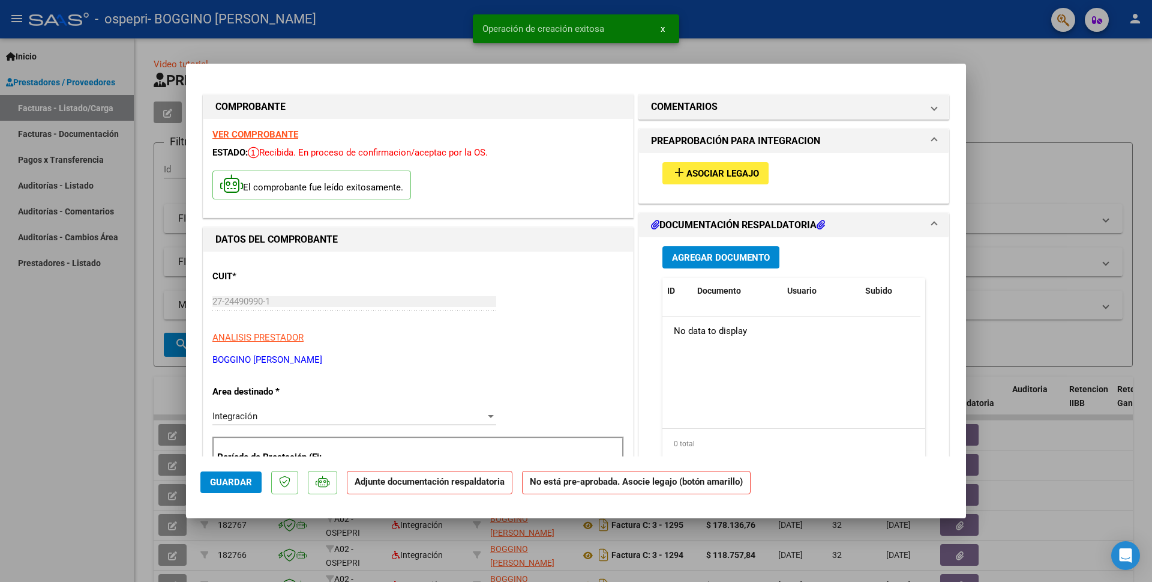
click at [676, 256] on span "Agregar Documento" at bounding box center [721, 257] width 98 height 11
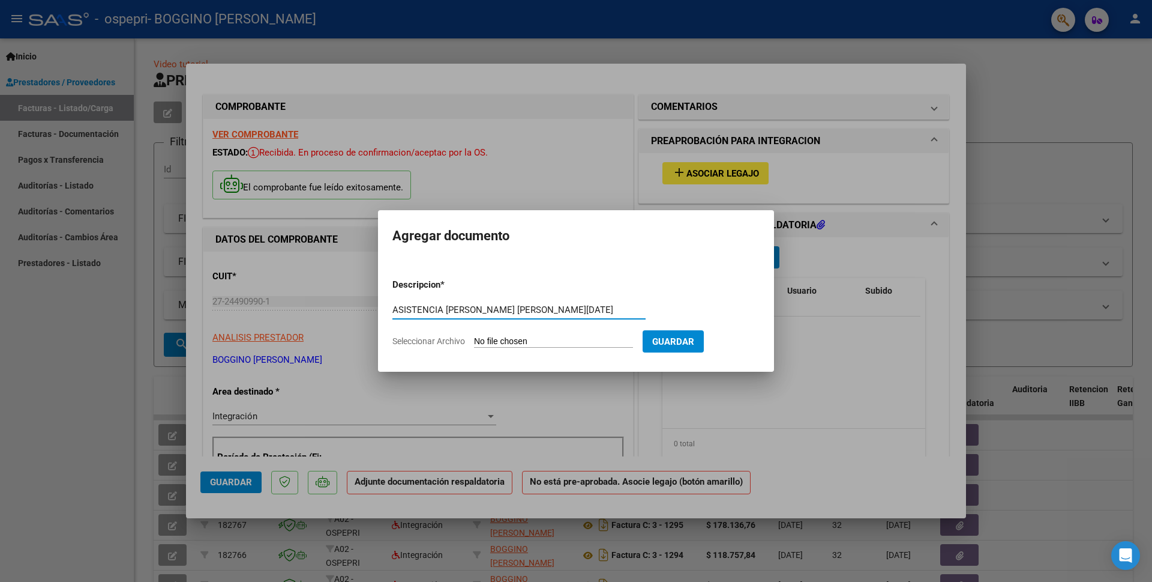
type input "ASISTENCIA [PERSON_NAME] [PERSON_NAME][DATE]"
click at [489, 340] on input "Seleccionar Archivo" at bounding box center [553, 341] width 159 height 11
type input "C:\fakepath\ASISTENCIA [PERSON_NAME] [PERSON_NAME][DATE] PSICOPEDAGOGIA.pdf"
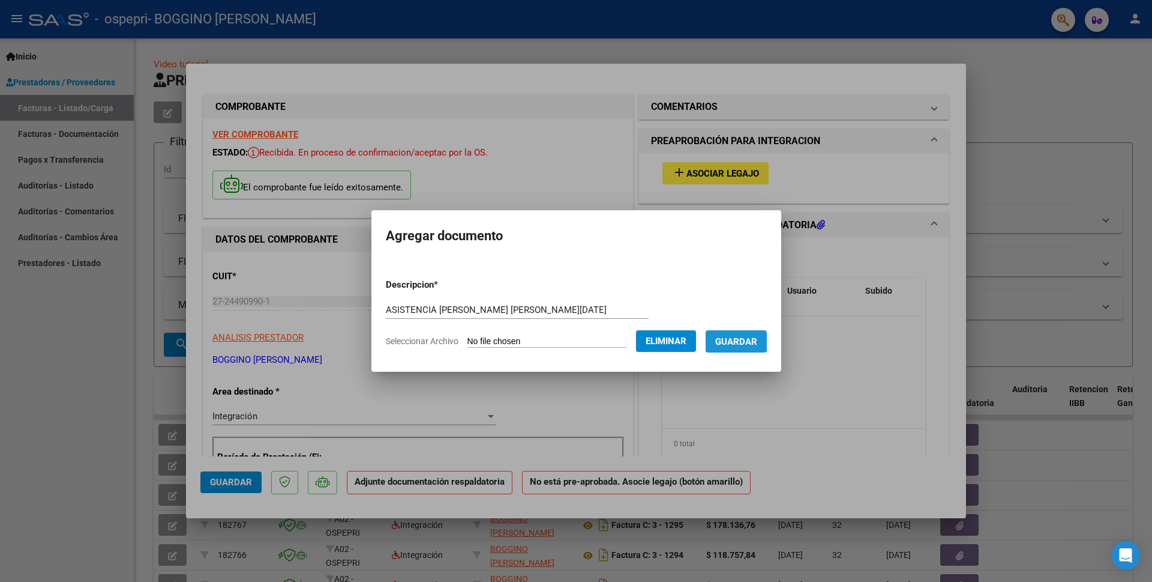
click at [734, 336] on span "Guardar" at bounding box center [736, 341] width 42 height 11
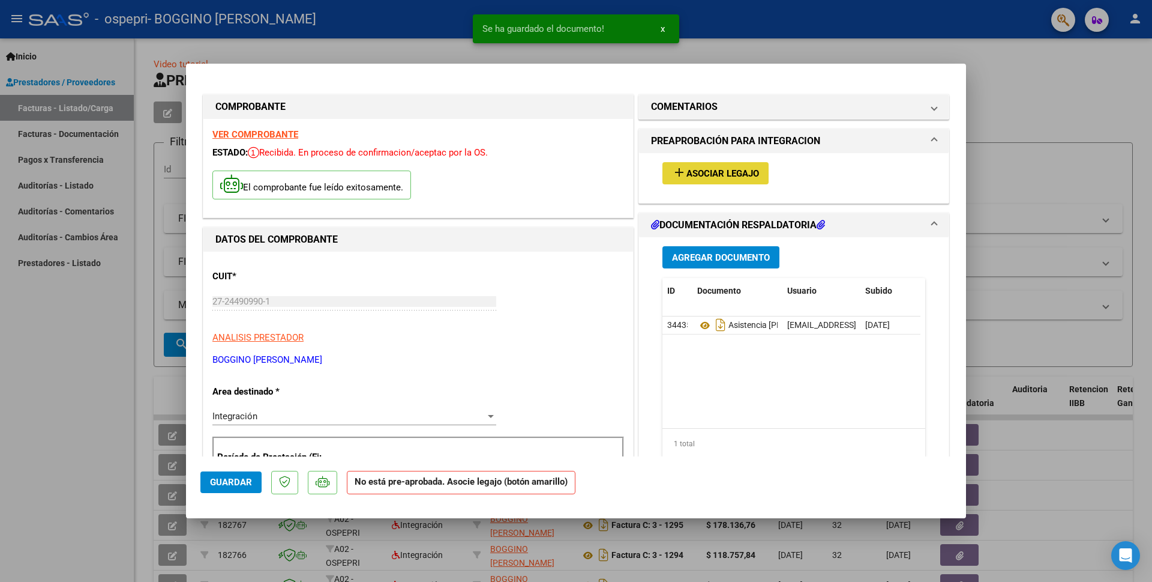
click at [716, 173] on span "Asociar Legajo" at bounding box center [723, 173] width 73 height 11
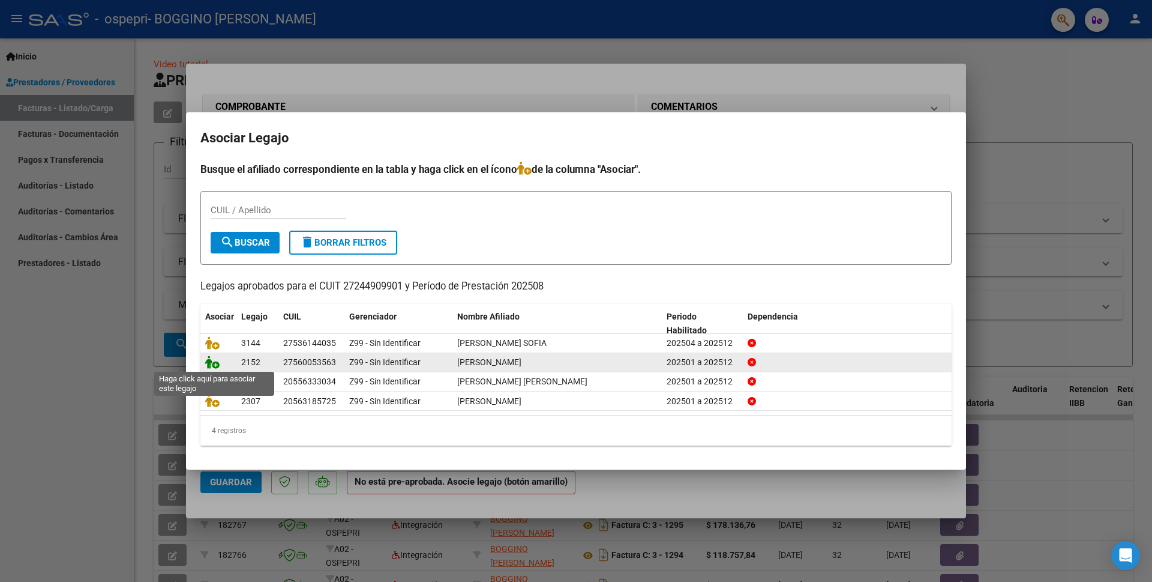
click at [211, 365] on icon at bounding box center [212, 361] width 14 height 13
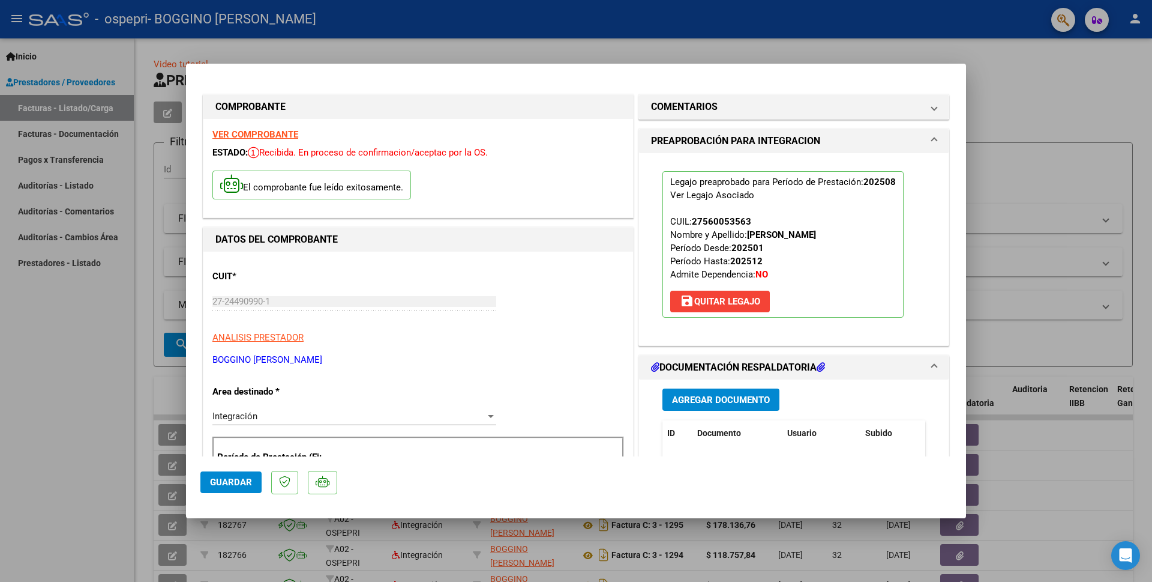
click at [233, 478] on span "Guardar" at bounding box center [231, 482] width 42 height 11
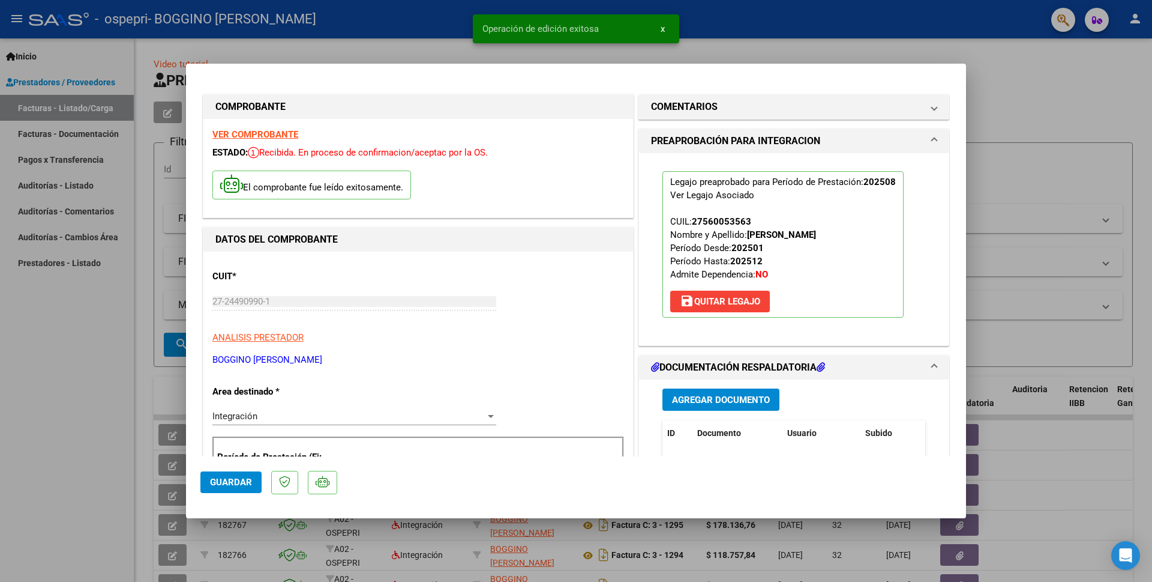
click at [1015, 103] on div at bounding box center [576, 291] width 1152 height 582
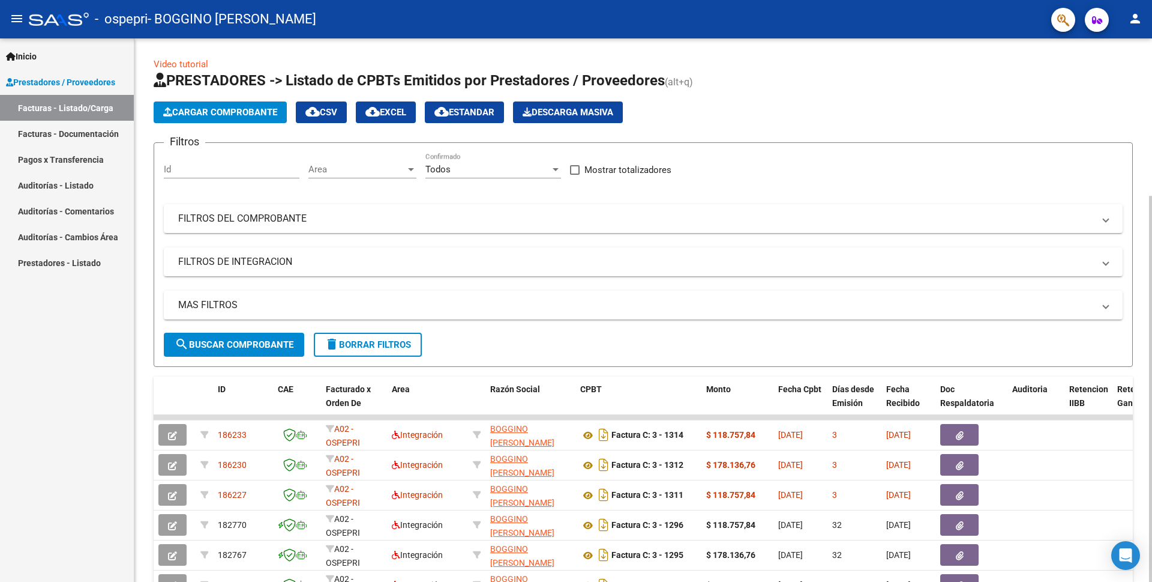
click at [252, 111] on span "Cargar Comprobante" at bounding box center [220, 112] width 114 height 11
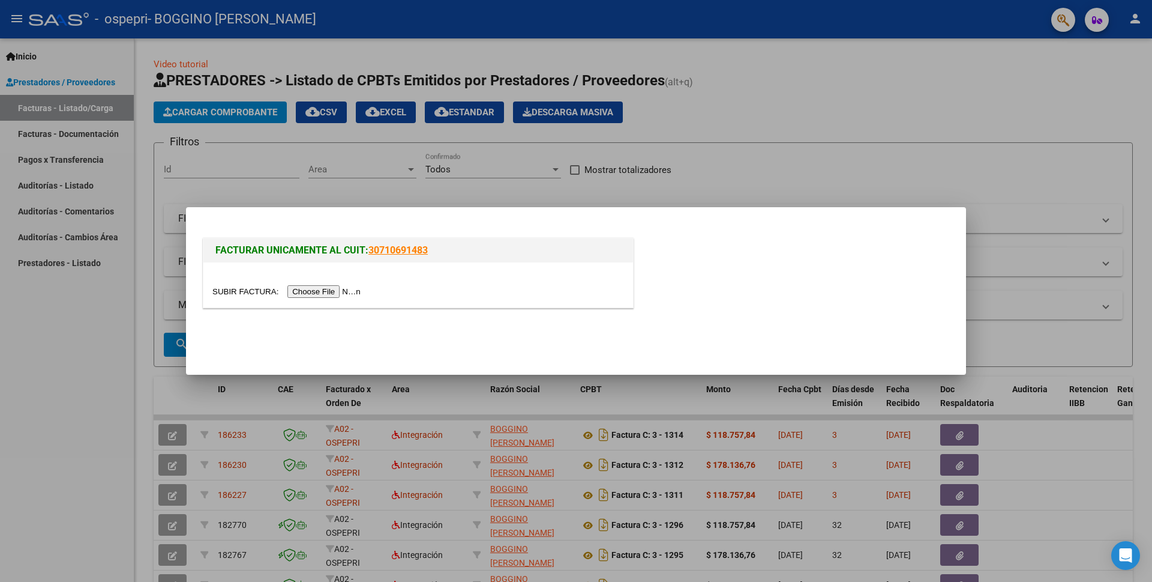
click at [319, 288] on input "file" at bounding box center [288, 291] width 152 height 13
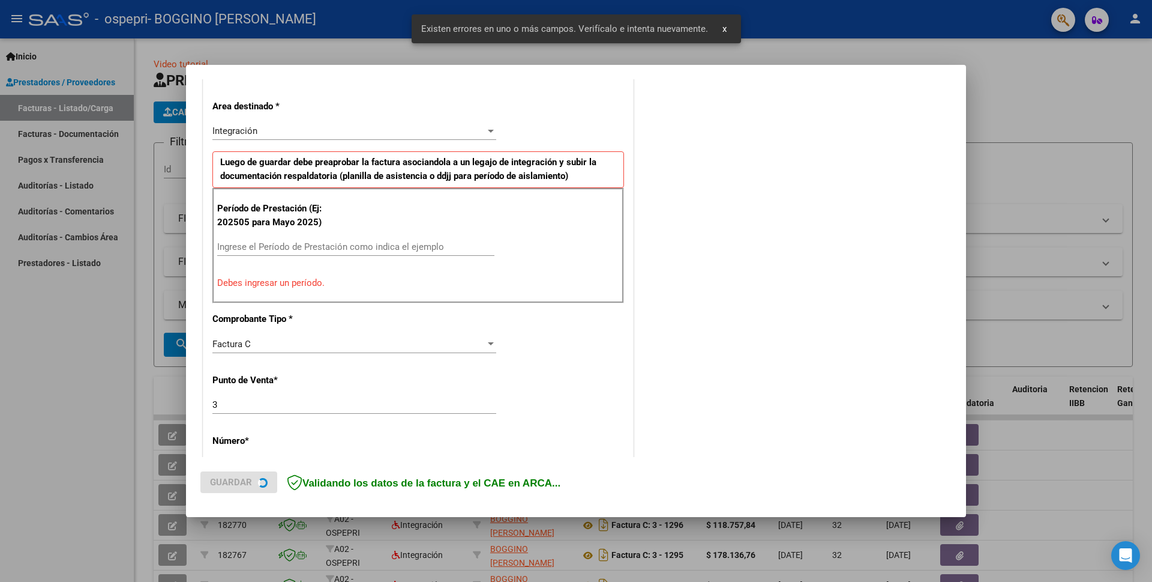
scroll to position [206, 0]
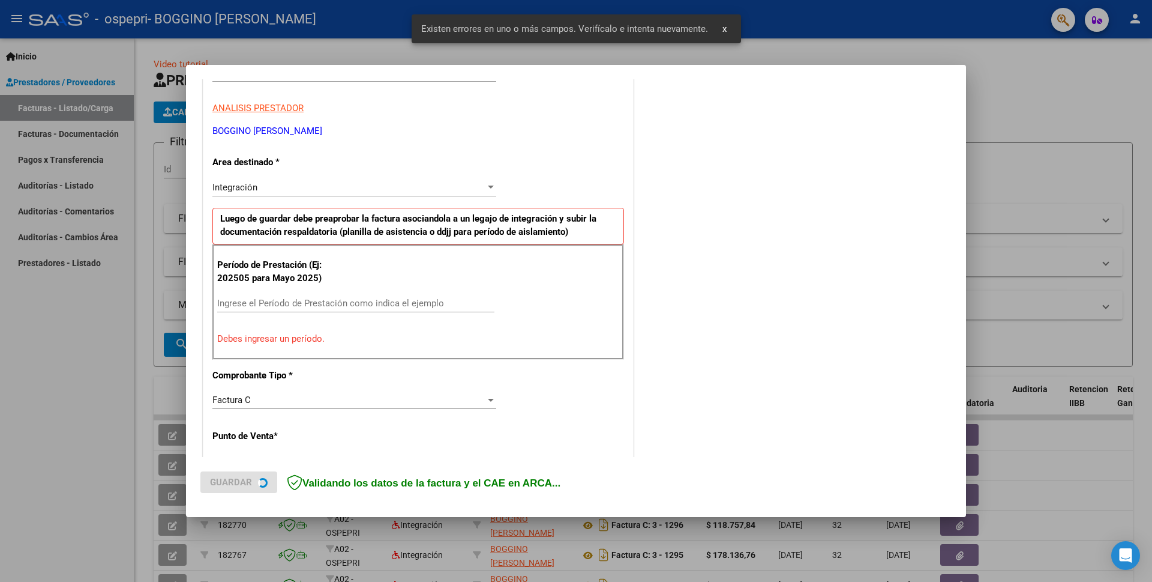
click at [247, 244] on p "Luego de guardar debe preaprobar la factura asociandola a un legajo de integrac…" at bounding box center [418, 226] width 412 height 37
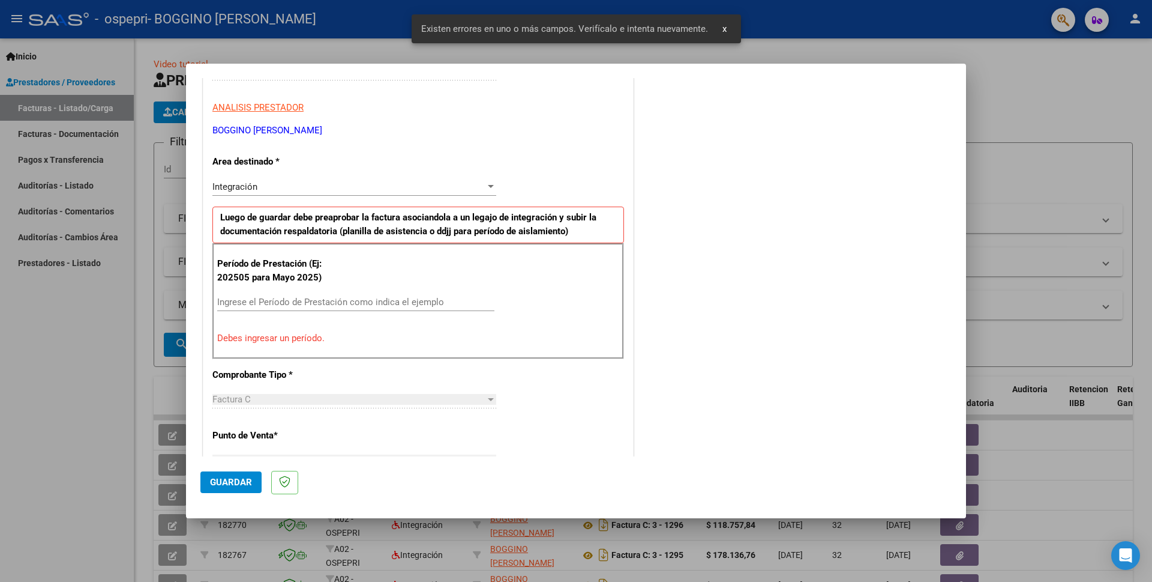
click at [266, 303] on input "Ingrese el Período de Prestación como indica el ejemplo" at bounding box center [355, 301] width 277 height 11
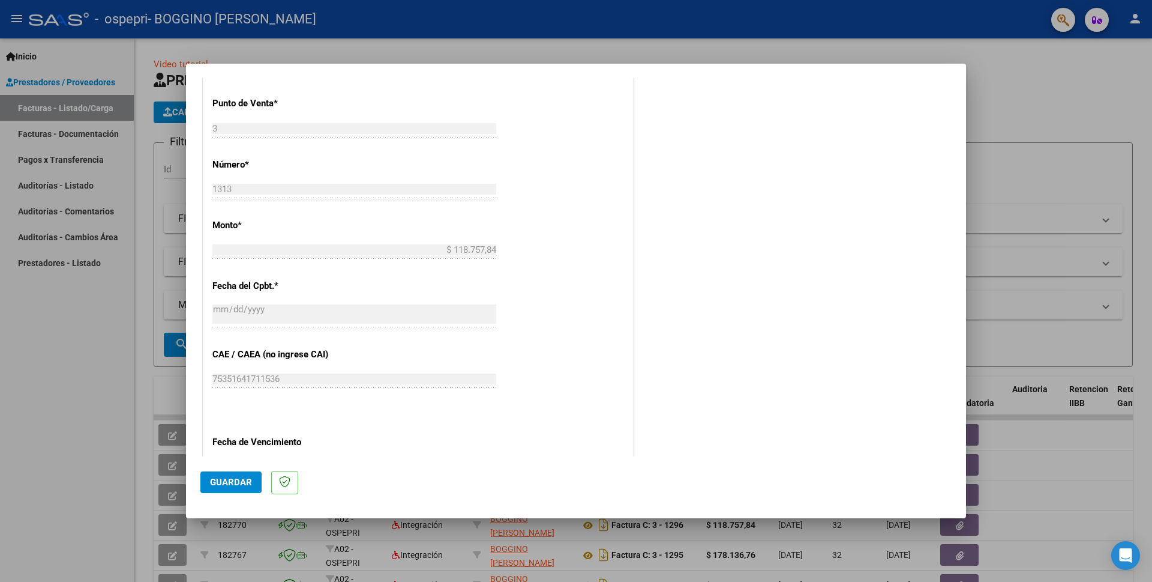
scroll to position [627, 0]
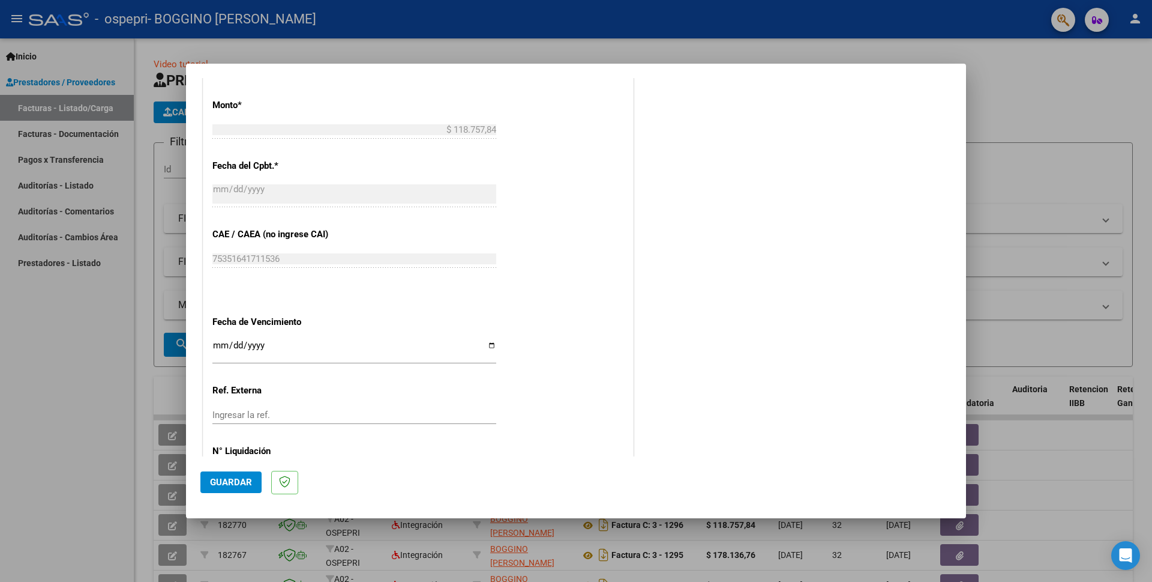
type input "202508"
click at [217, 340] on input "Ingresar la fecha" at bounding box center [354, 349] width 284 height 19
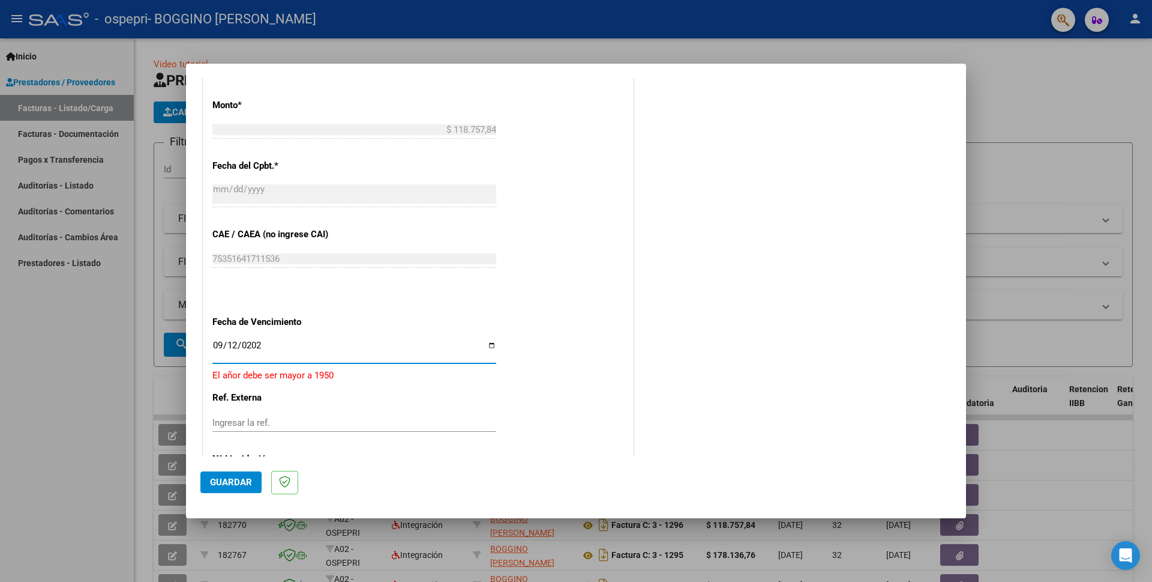
type input "[DATE]"
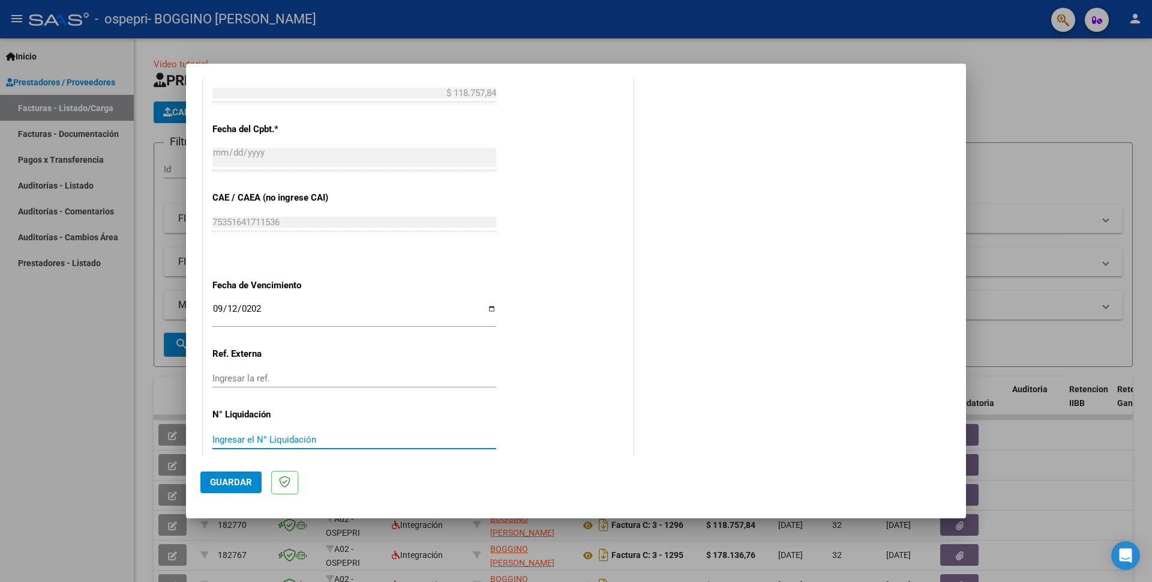
paste input "0000269453"
type input "0000269453"
click at [232, 481] on span "Guardar" at bounding box center [231, 482] width 42 height 11
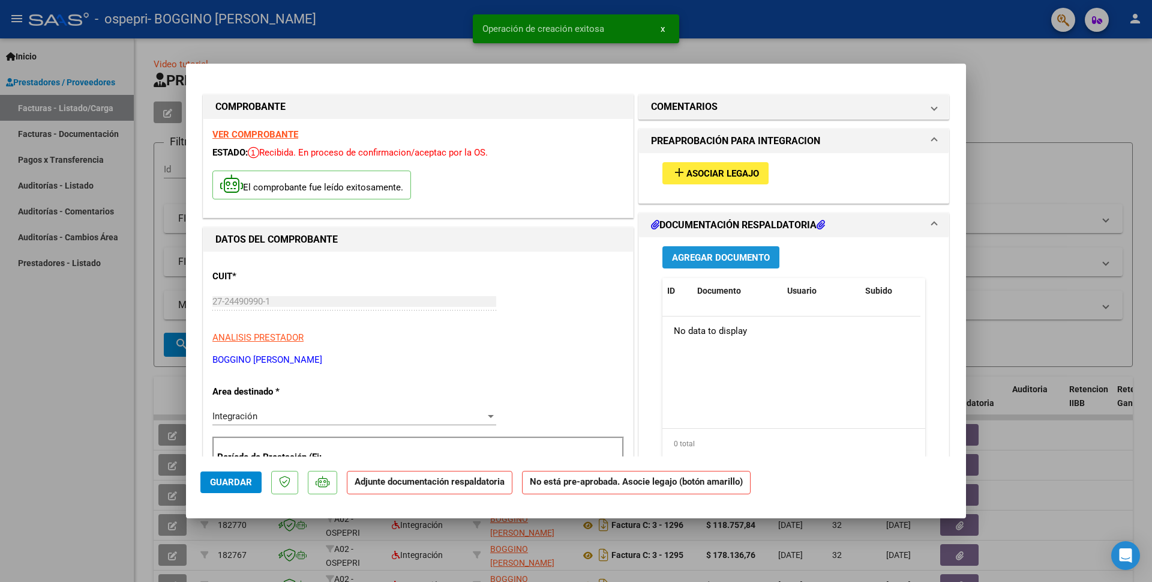
click at [679, 261] on span "Agregar Documento" at bounding box center [721, 257] width 98 height 11
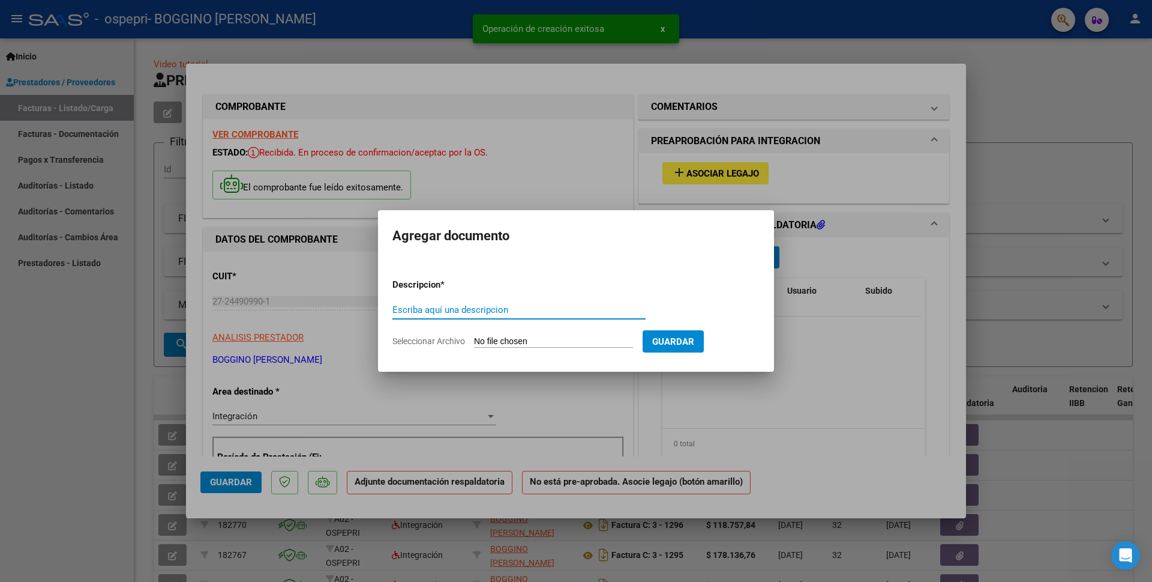
click at [541, 340] on input "Seleccionar Archivo" at bounding box center [553, 341] width 159 height 11
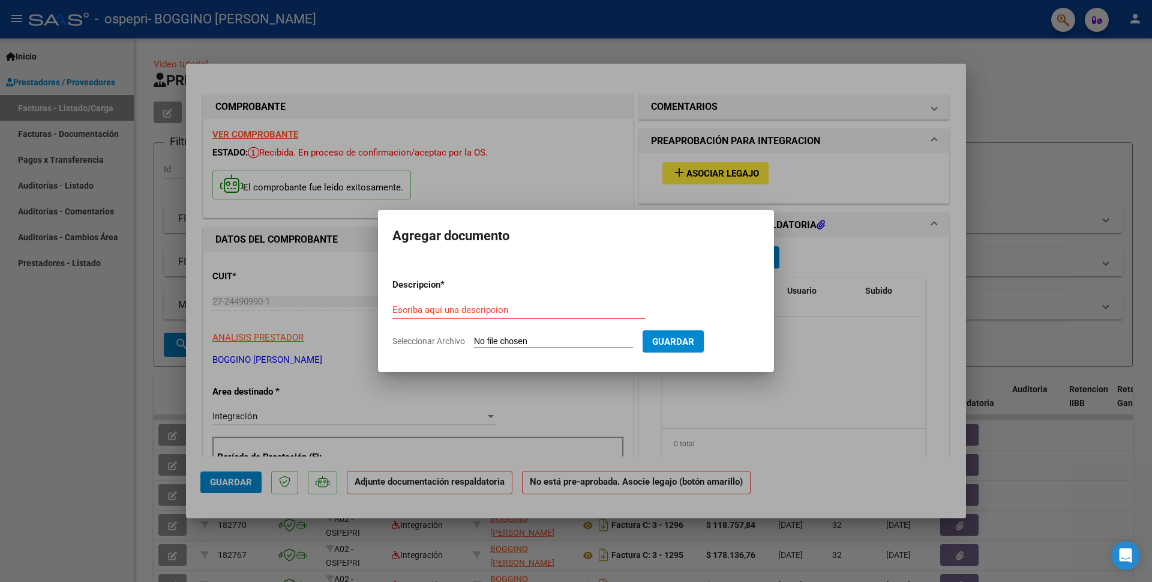
type input "C:\fakepath\ASISTENCIA DAIRA [PERSON_NAME] [PERSON_NAME][DATE].pdf"
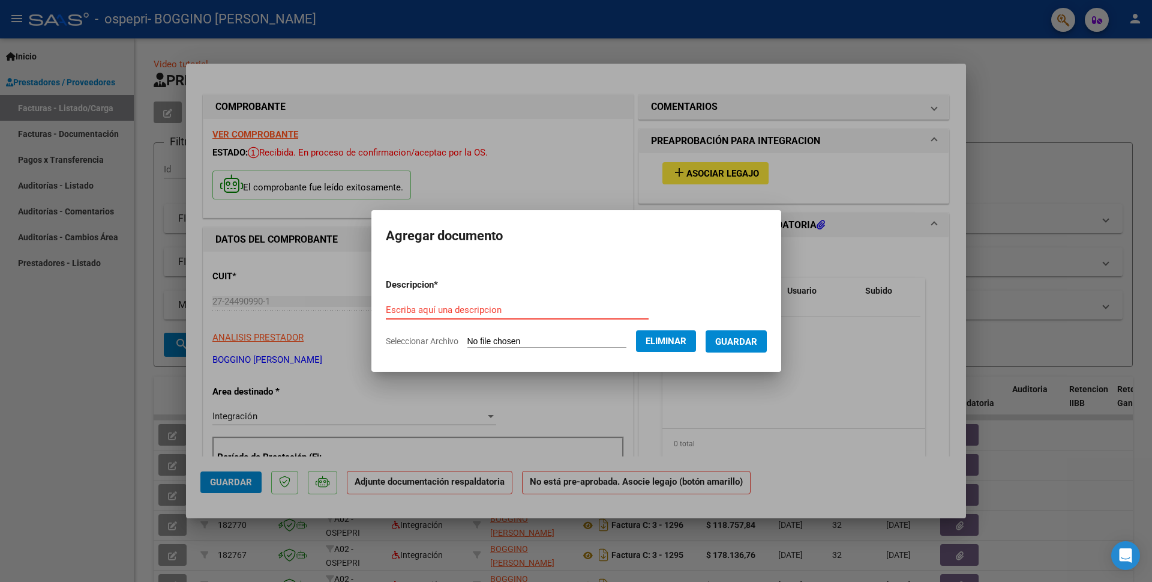
click at [406, 311] on input "Escriba aquí una descripcion" at bounding box center [517, 309] width 263 height 11
type input "ASISTENCIA DAIRA [PERSON_NAME] [PERSON_NAME][DATE]"
click at [757, 340] on span "Guardar" at bounding box center [736, 341] width 42 height 11
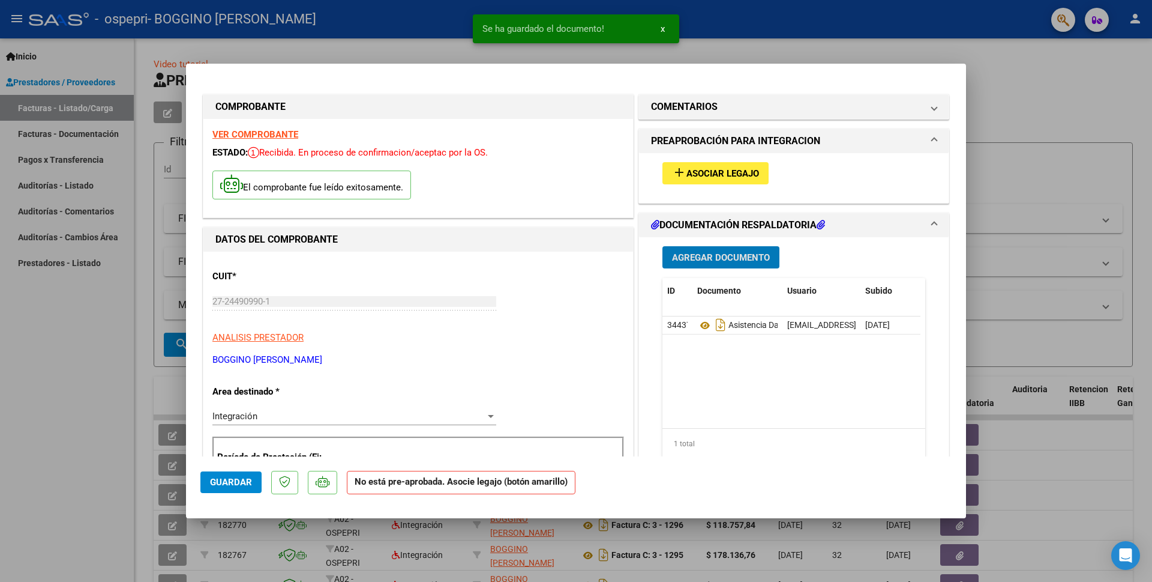
click at [701, 171] on span "Asociar Legajo" at bounding box center [723, 173] width 73 height 11
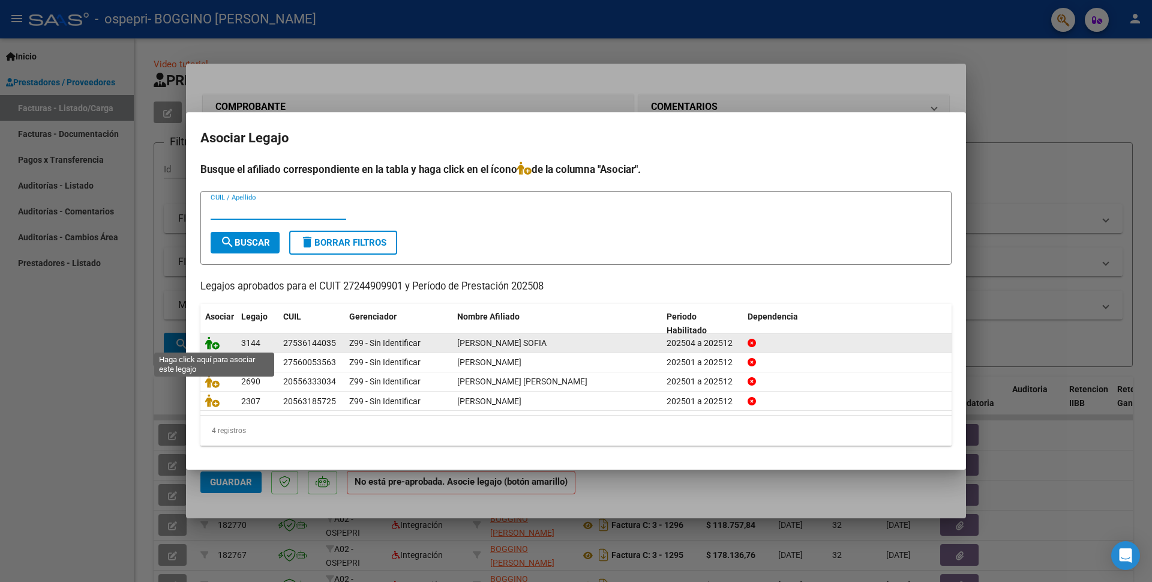
click at [212, 346] on icon at bounding box center [212, 342] width 14 height 13
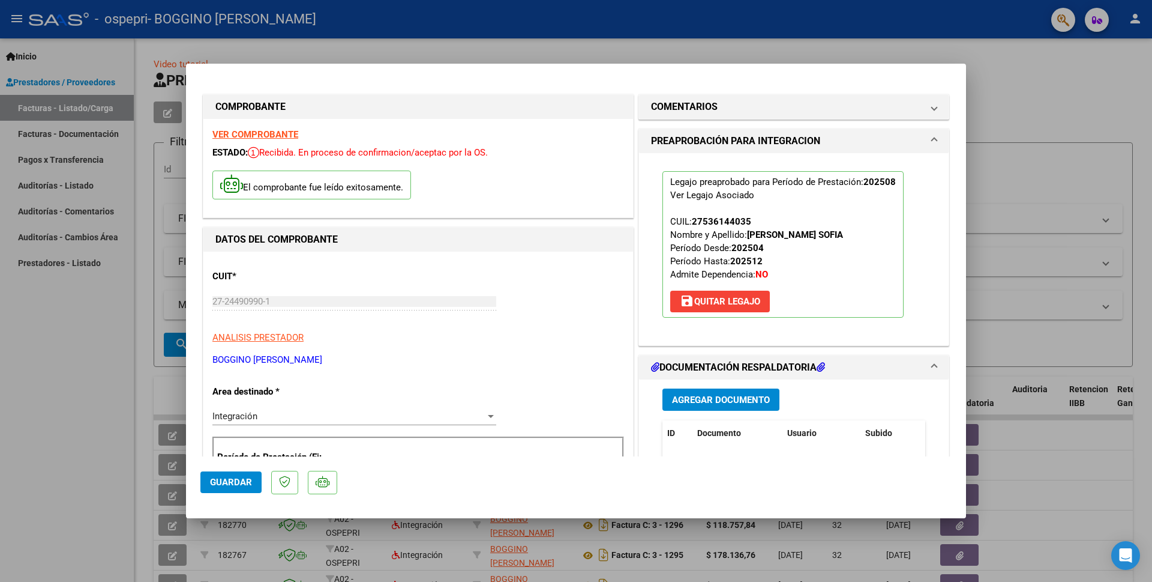
click at [239, 481] on span "Guardar" at bounding box center [231, 482] width 42 height 11
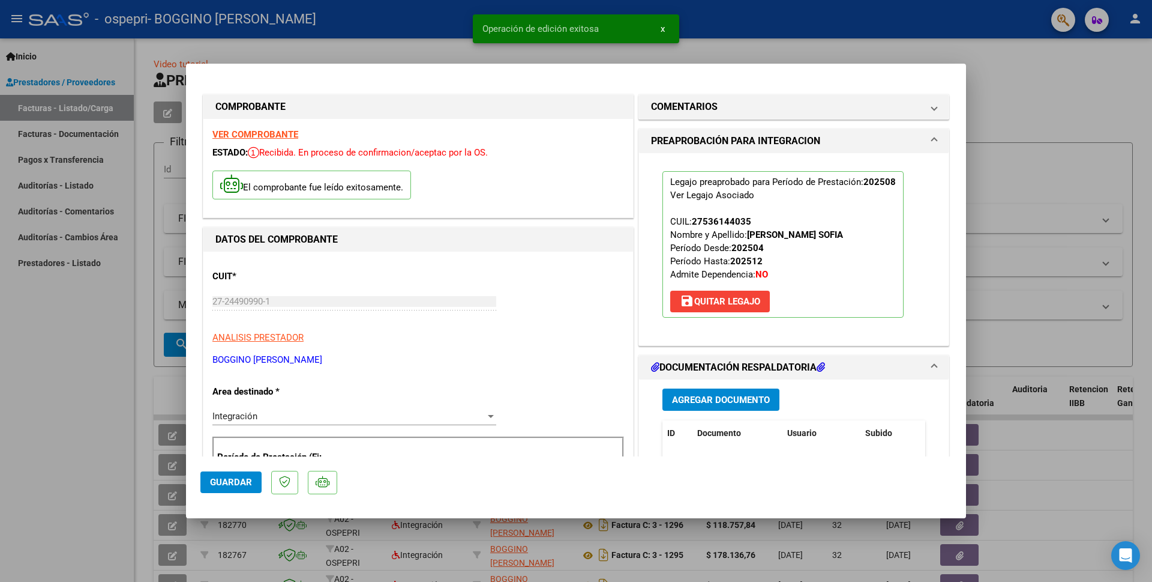
click at [1023, 96] on div at bounding box center [576, 291] width 1152 height 582
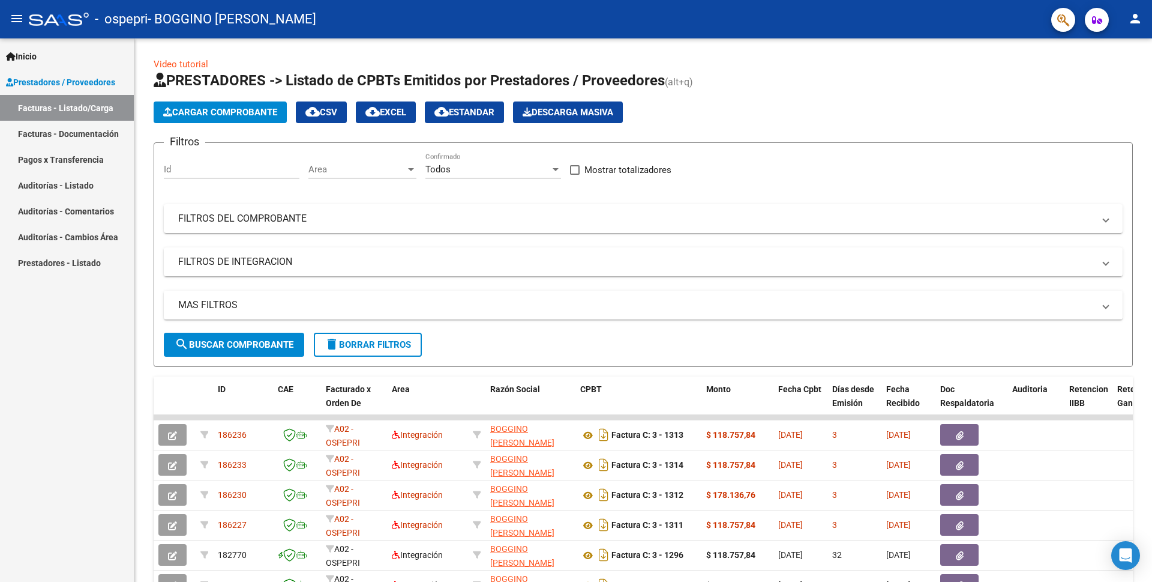
click at [1132, 23] on mat-icon "person" at bounding box center [1135, 18] width 14 height 14
click at [1124, 79] on button "exit_to_app Salir" at bounding box center [1110, 79] width 73 height 29
